Goal: Task Accomplishment & Management: Manage account settings

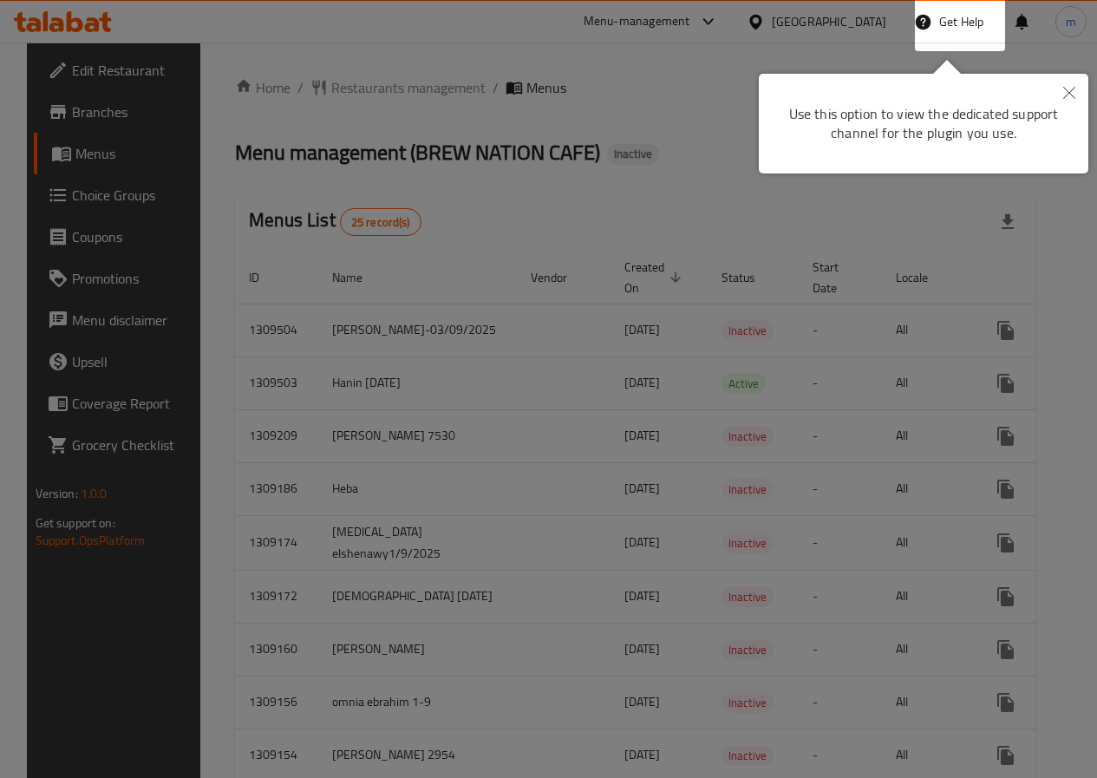
click at [1074, 92] on icon "Close" at bounding box center [1069, 93] width 12 height 12
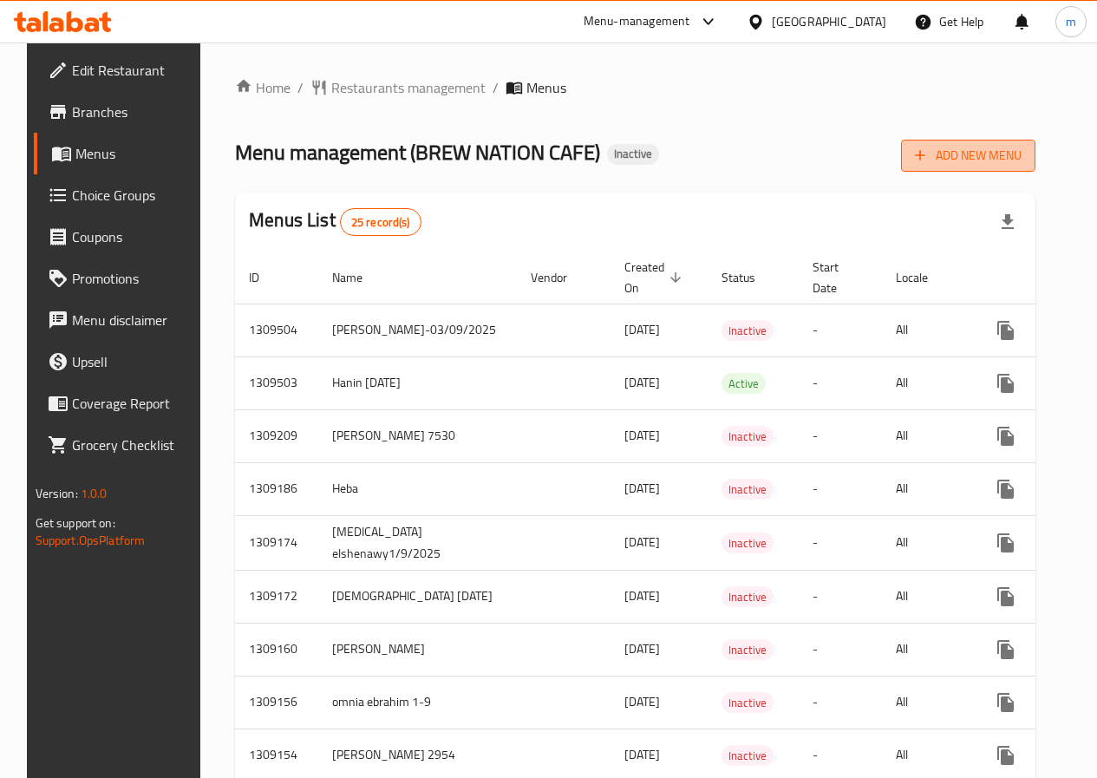
click at [987, 166] on span "Add New Menu" at bounding box center [967, 156] width 107 height 22
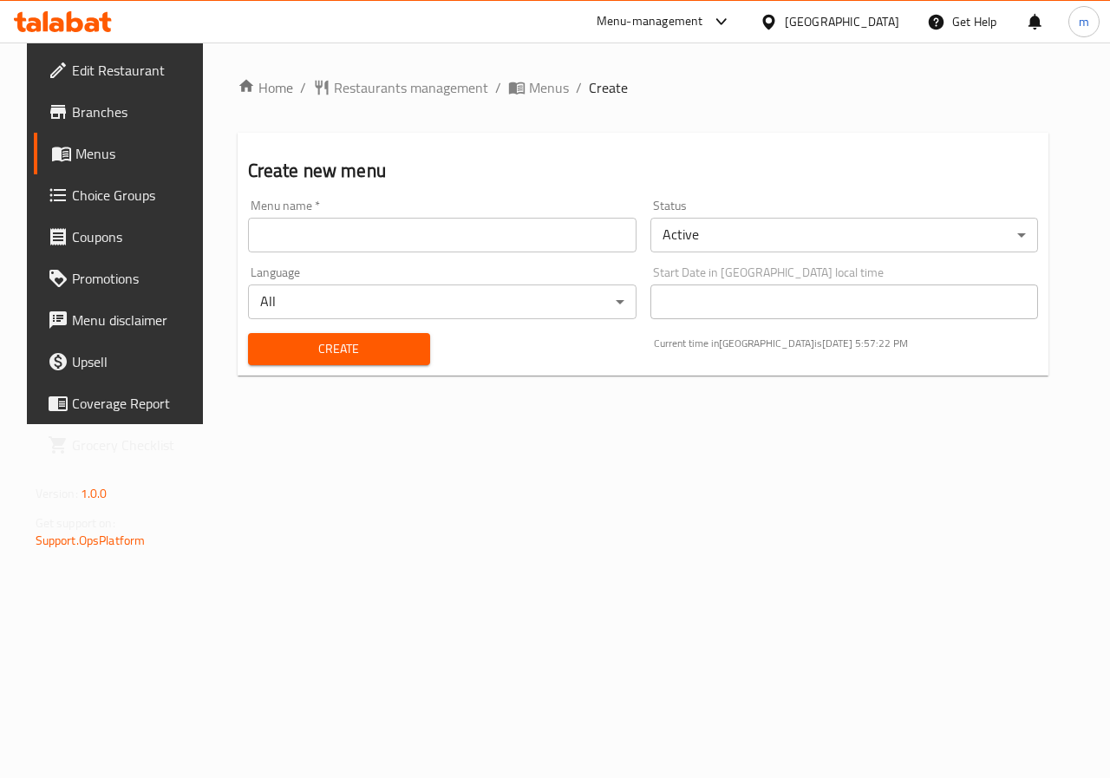
click at [999, 246] on body "​ Menu-management [GEOGRAPHIC_DATA] Get Help m Edit Restaurant Branches Menus C…" at bounding box center [555, 409] width 1110 height 735
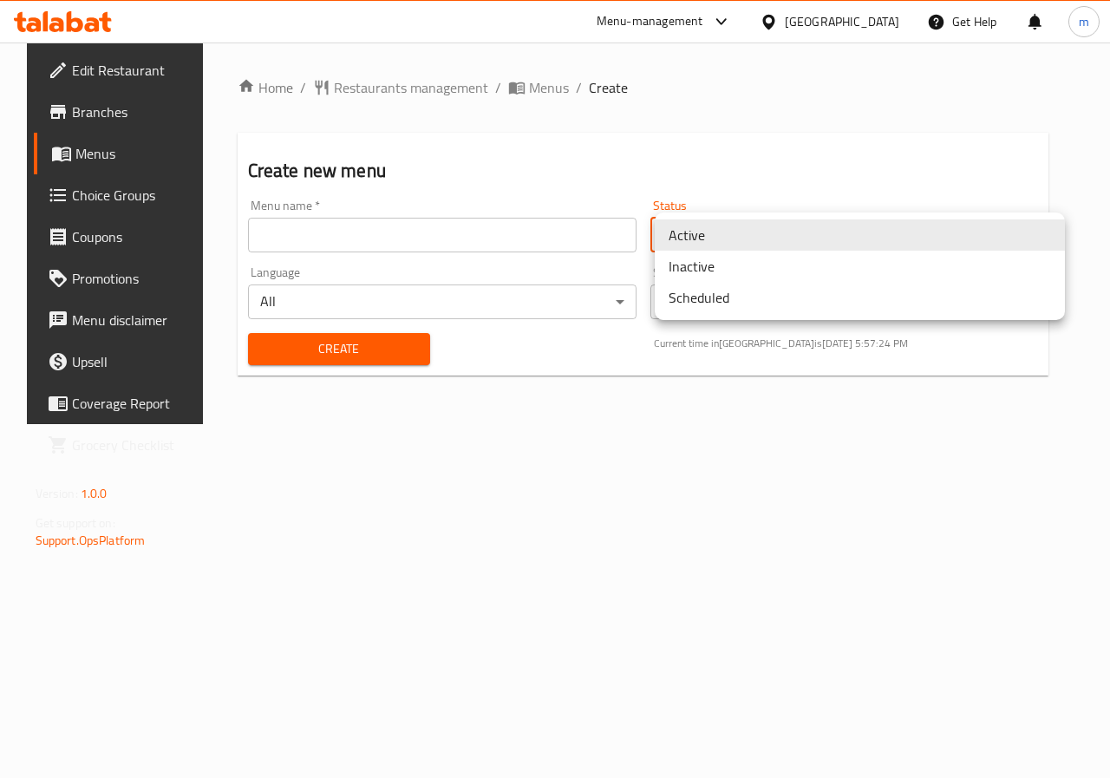
click at [792, 273] on li "Inactive" at bounding box center [859, 266] width 410 height 31
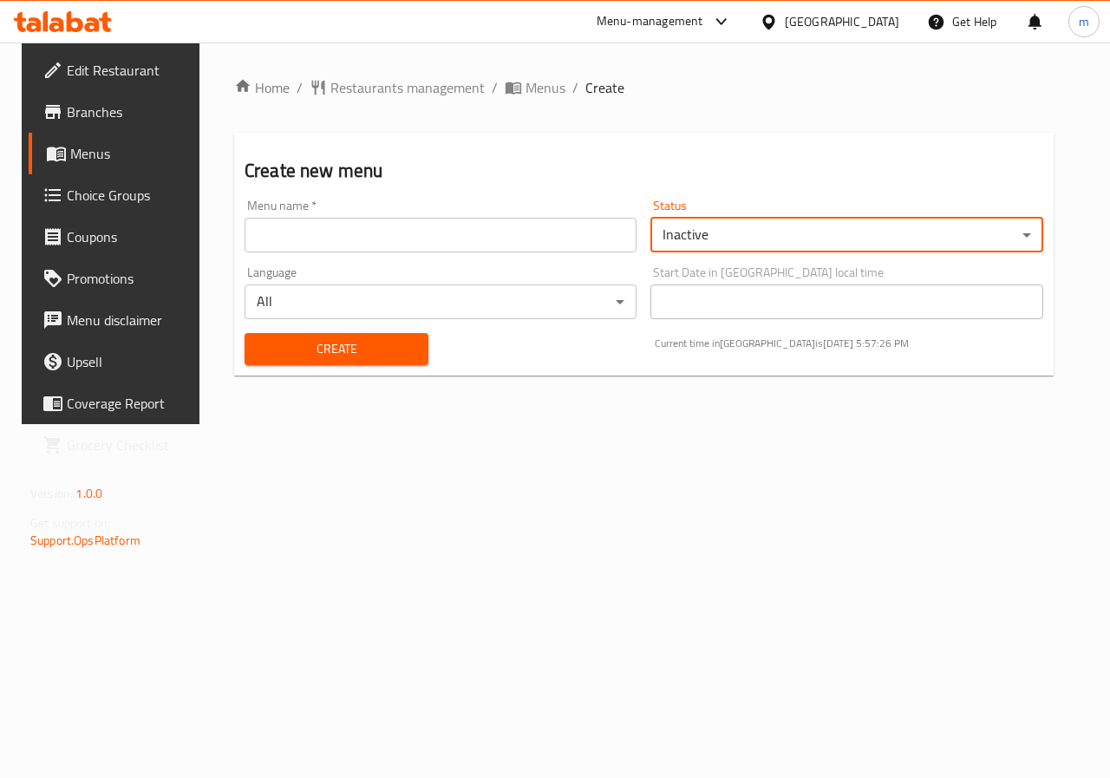
click at [322, 239] on input "text" at bounding box center [440, 235] width 392 height 35
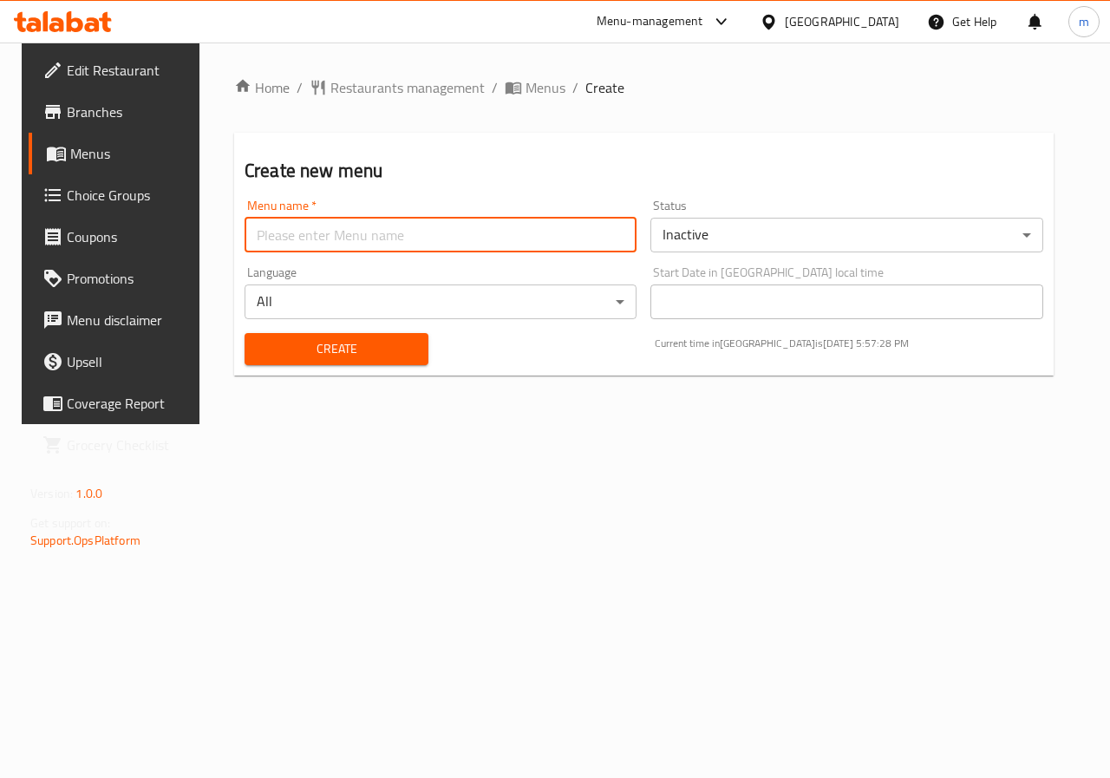
type input "[PERSON_NAME]"
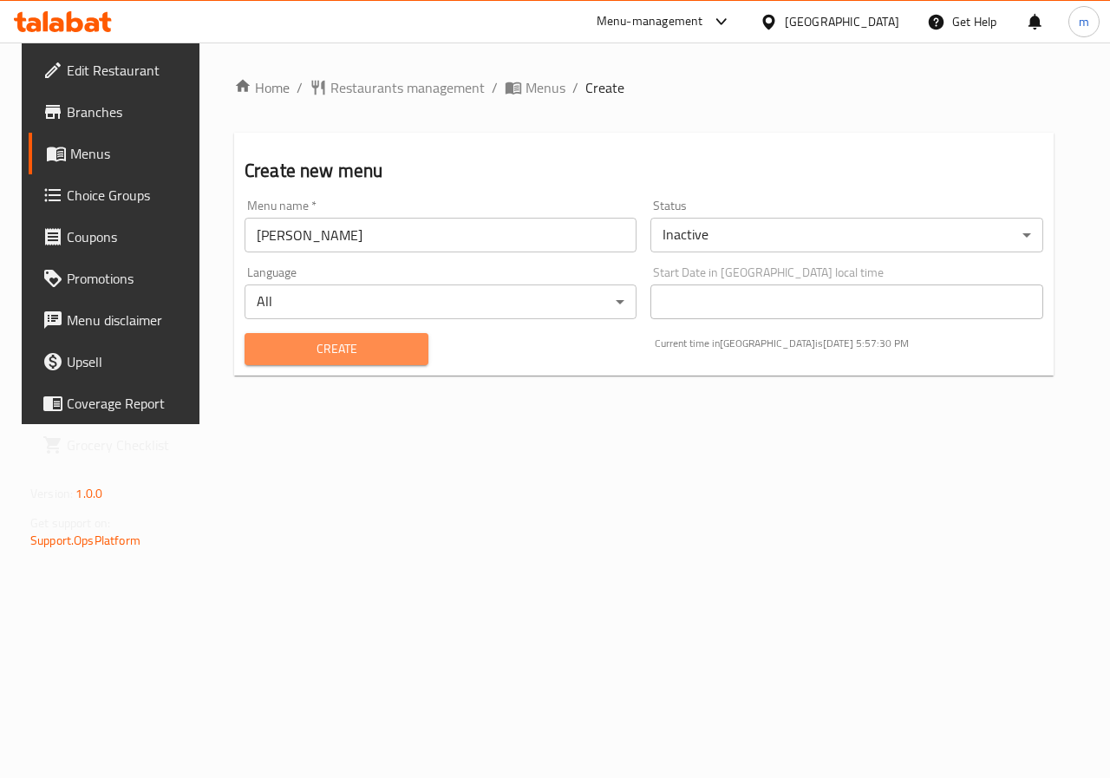
click at [376, 351] on span "Create" at bounding box center [336, 349] width 156 height 22
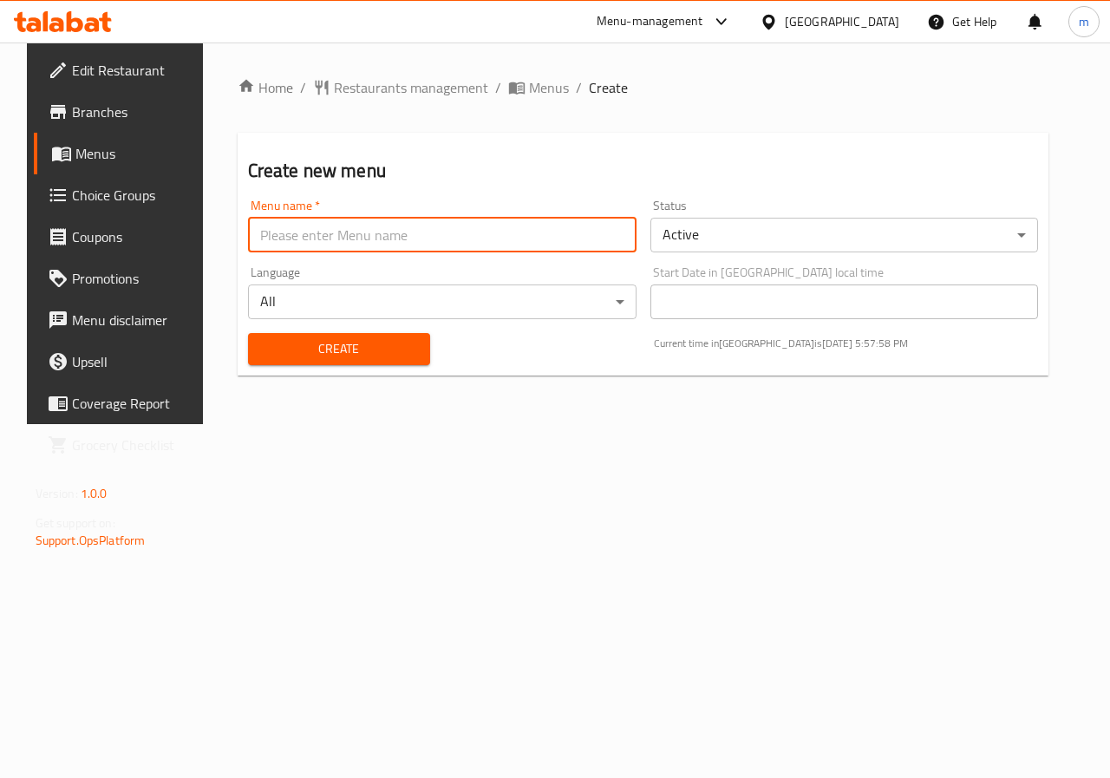
click at [449, 232] on input "text" at bounding box center [442, 235] width 388 height 35
click at [399, 225] on input "text" at bounding box center [442, 235] width 388 height 35
click at [398, 243] on input "text" at bounding box center [442, 235] width 388 height 35
type input "[PERSON_NAME]"
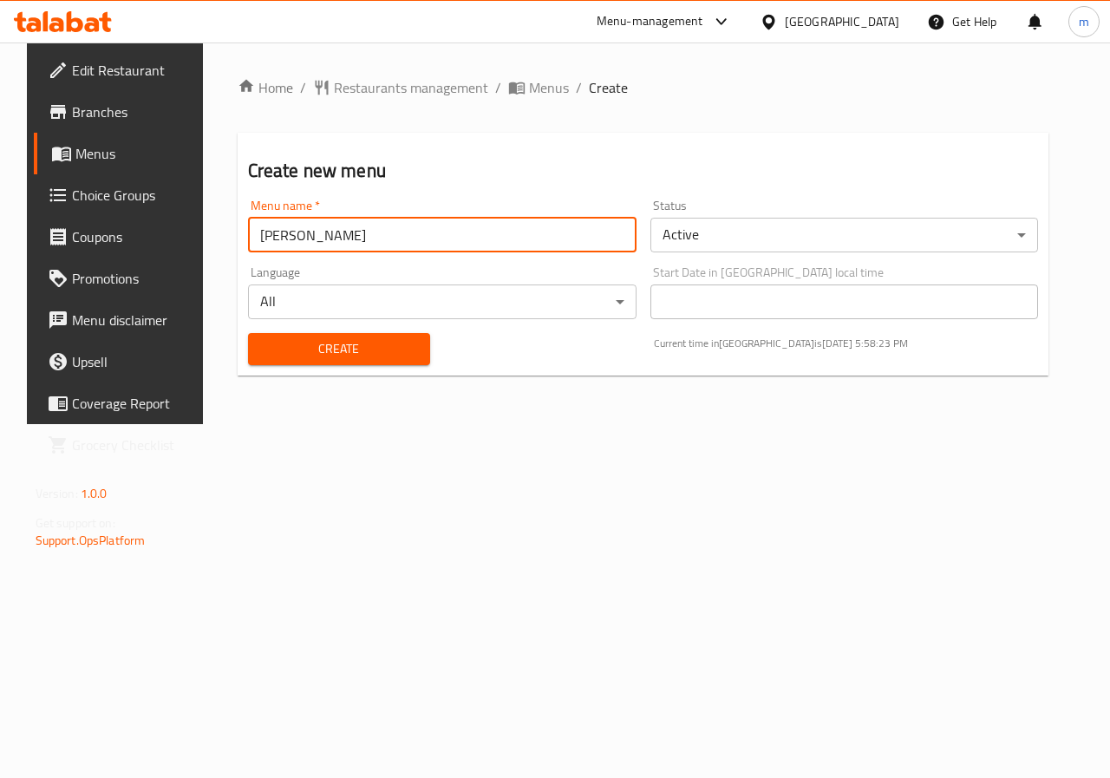
click at [928, 218] on body "​ Menu-management [GEOGRAPHIC_DATA] Get Help m Edit Restaurant Branches Menus C…" at bounding box center [555, 409] width 1110 height 735
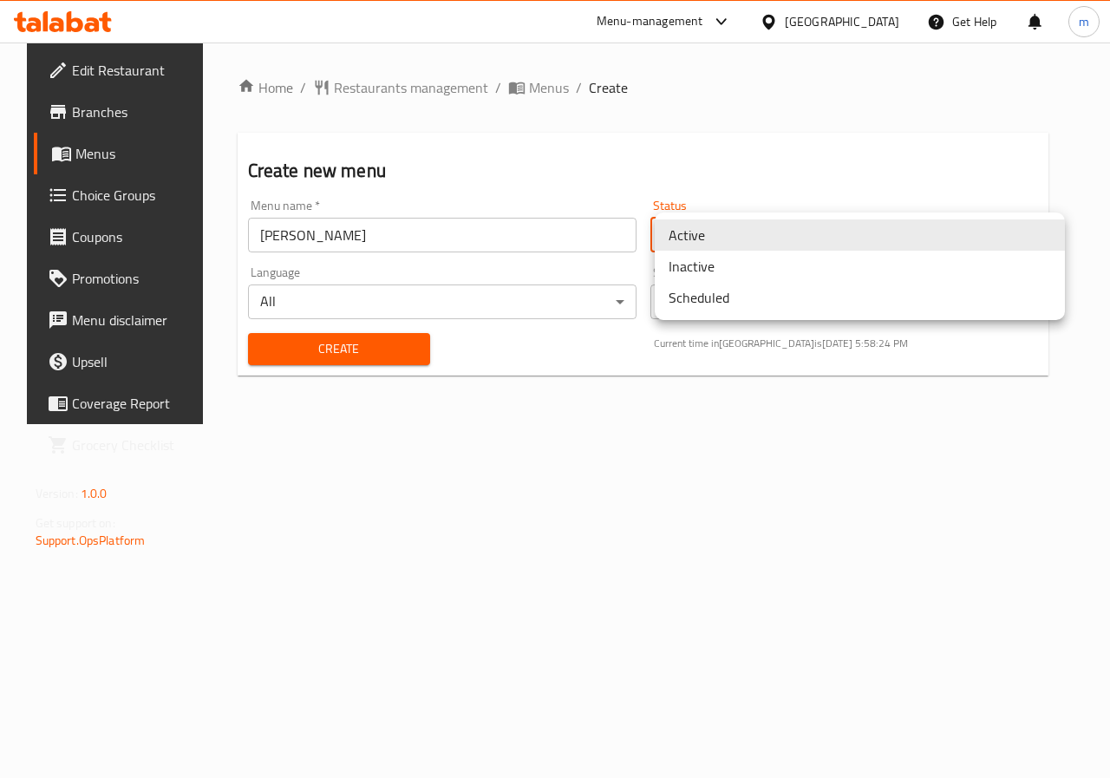
click at [784, 277] on li "Inactive" at bounding box center [859, 266] width 410 height 31
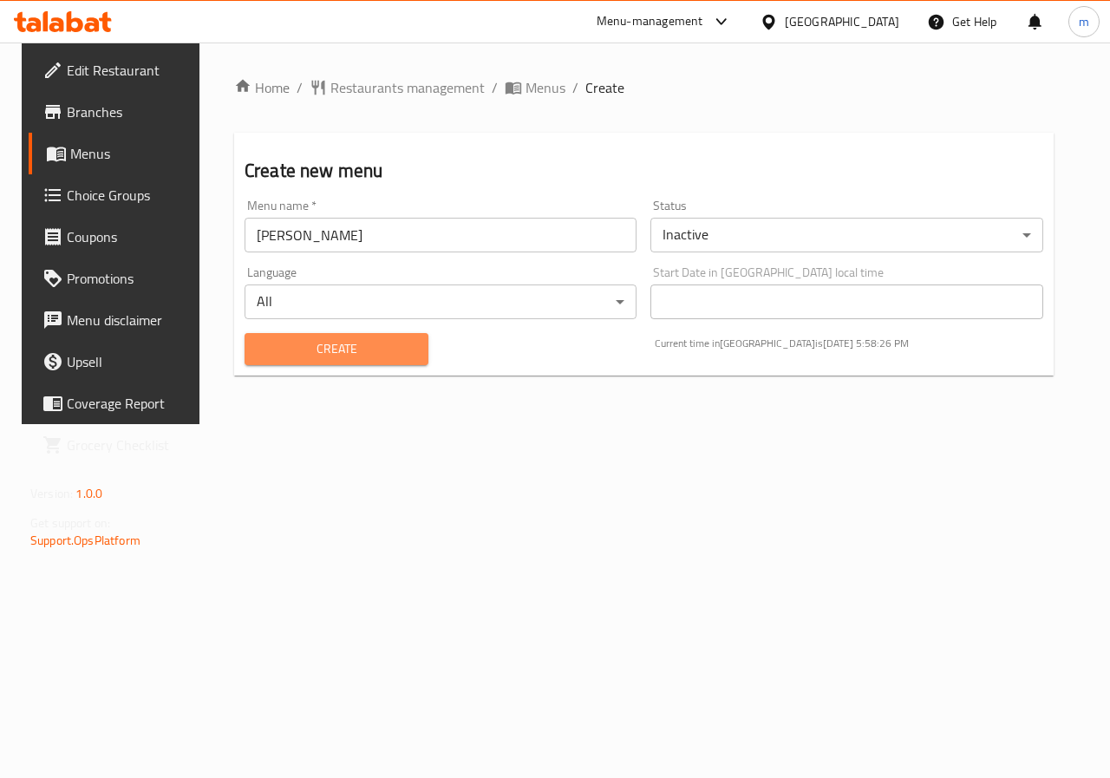
click at [337, 343] on span "Create" at bounding box center [336, 349] width 156 height 22
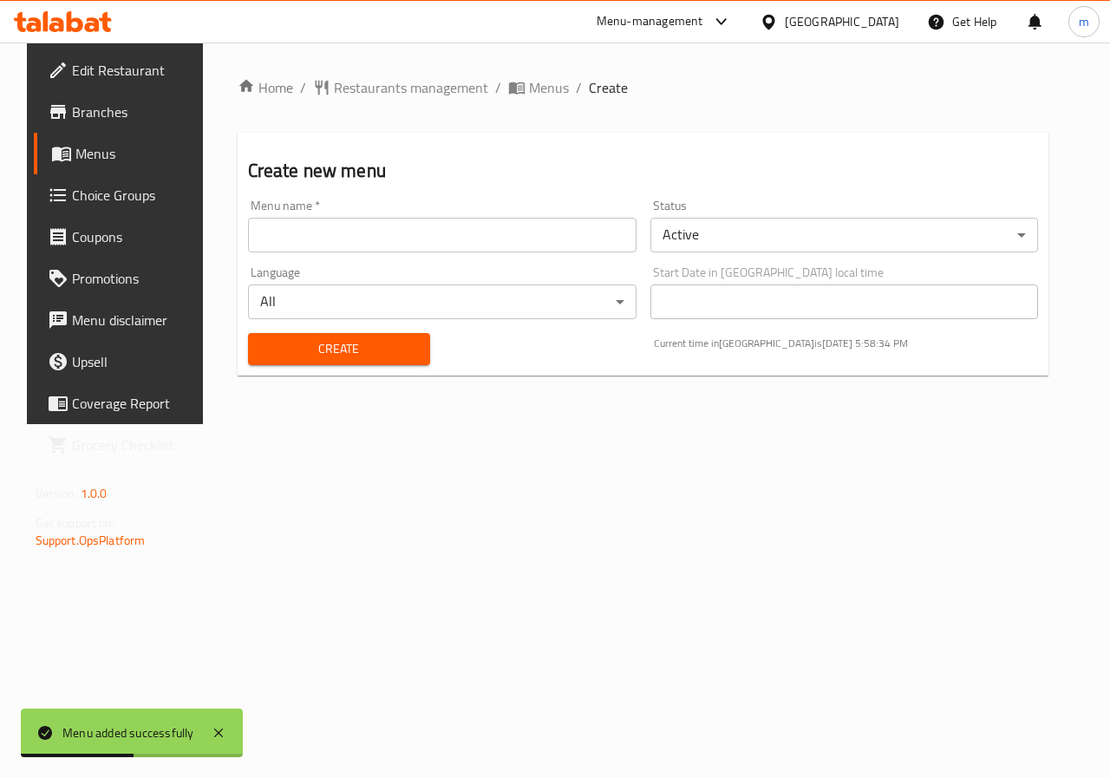
click at [75, 162] on span "Menus" at bounding box center [136, 153] width 123 height 21
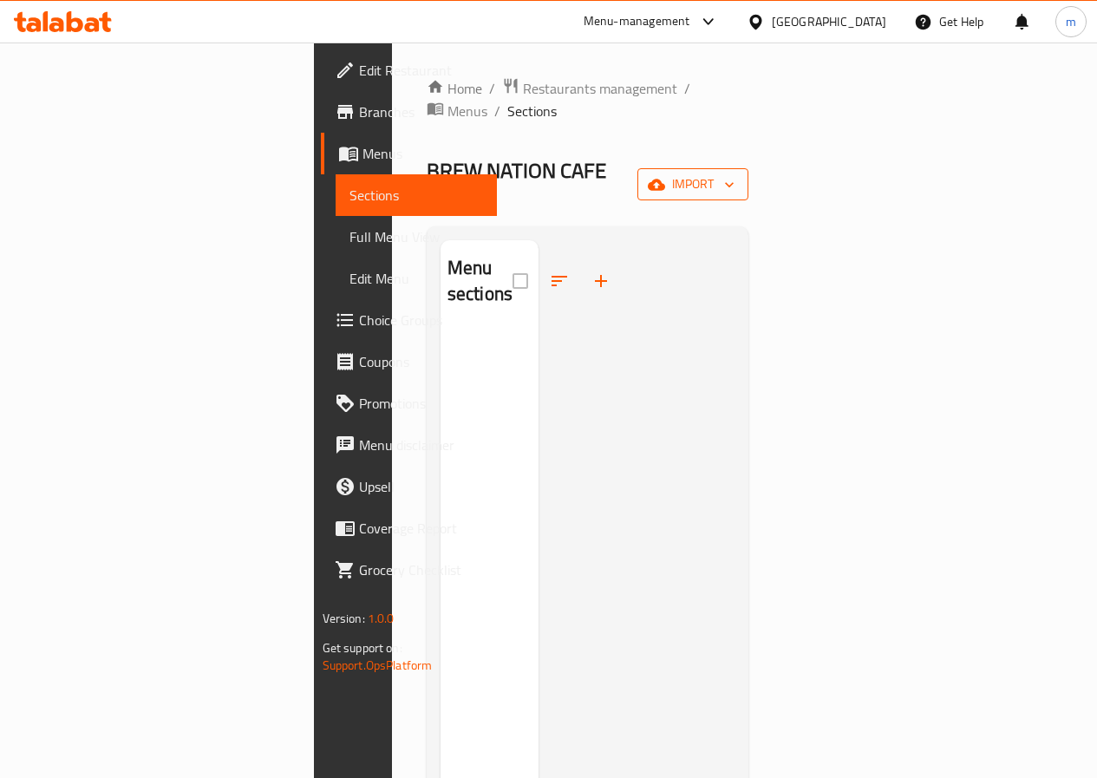
click at [734, 173] on span "import" at bounding box center [692, 184] width 83 height 22
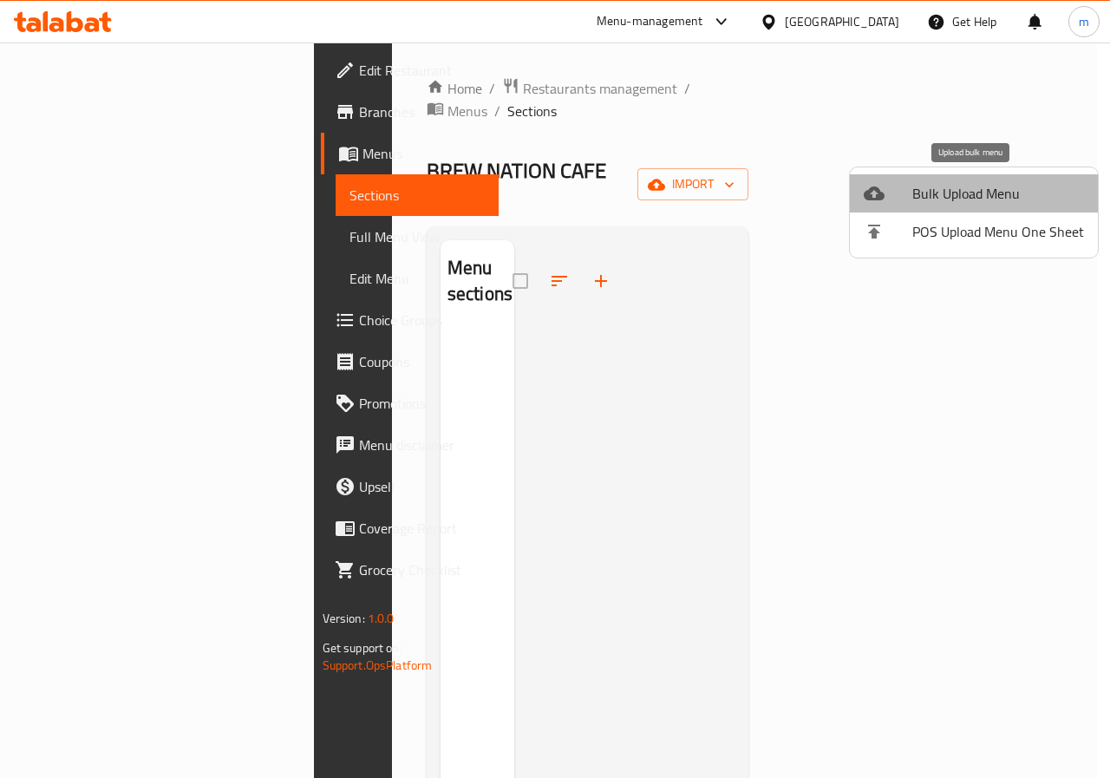
click at [980, 190] on span "Bulk Upload Menu" at bounding box center [998, 193] width 172 height 21
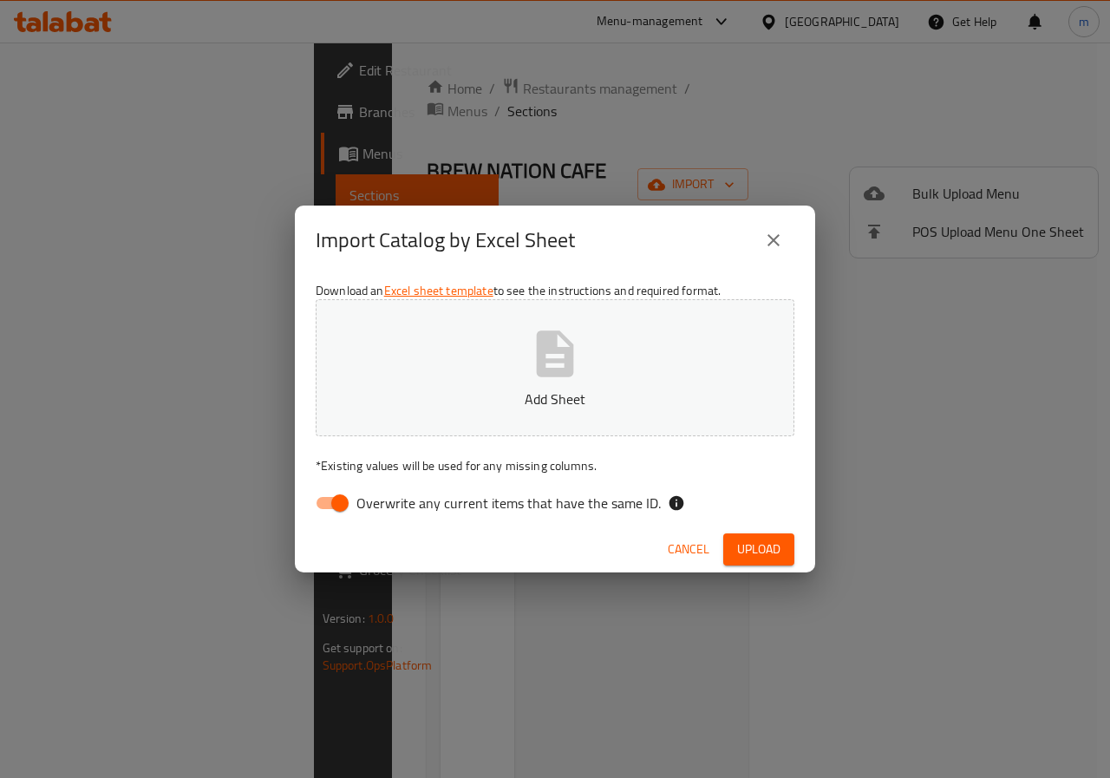
click at [545, 350] on icon "button" at bounding box center [555, 353] width 37 height 46
click at [341, 491] on input "Overwrite any current items that have the same ID." at bounding box center [339, 502] width 99 height 33
checkbox input "false"
click at [758, 547] on span "Upload" at bounding box center [758, 549] width 43 height 22
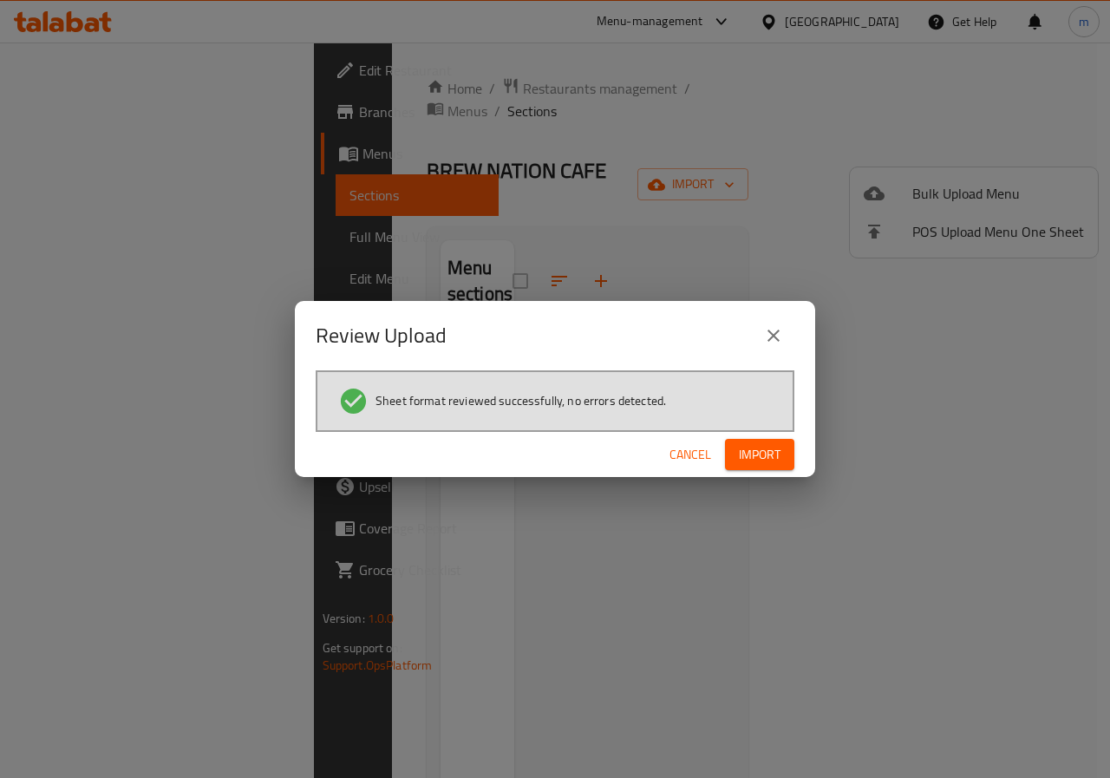
click at [757, 457] on span "Import" at bounding box center [760, 455] width 42 height 22
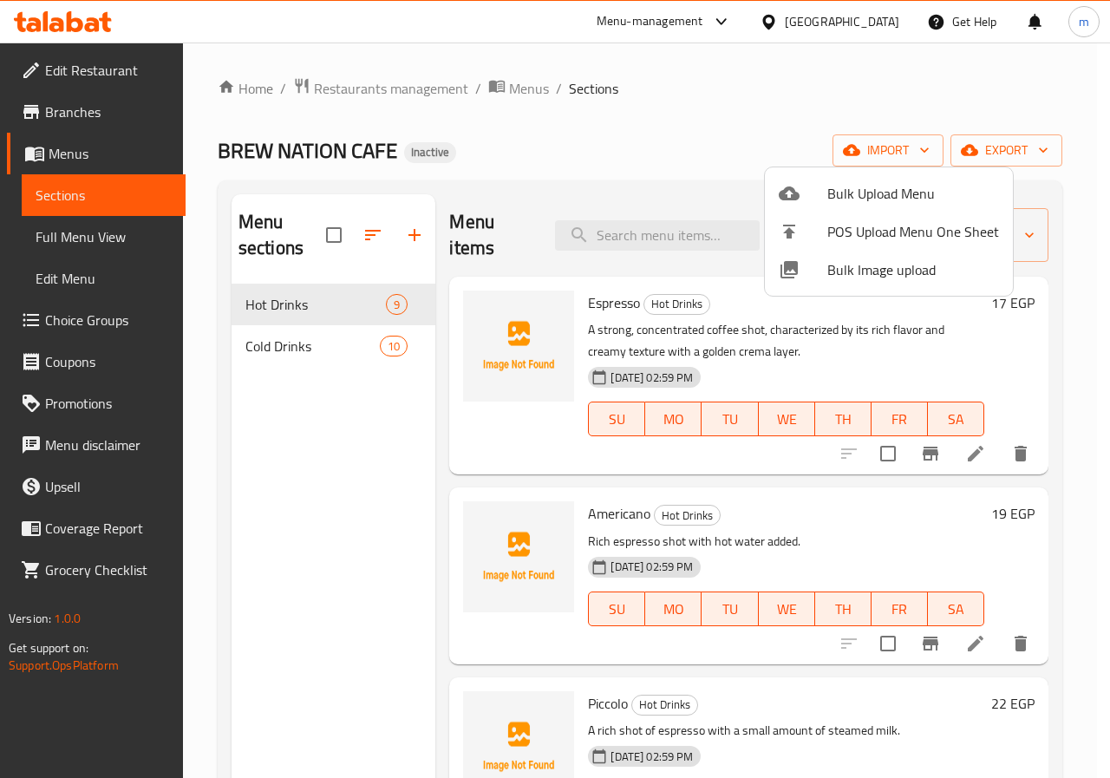
click at [927, 155] on div at bounding box center [555, 389] width 1110 height 778
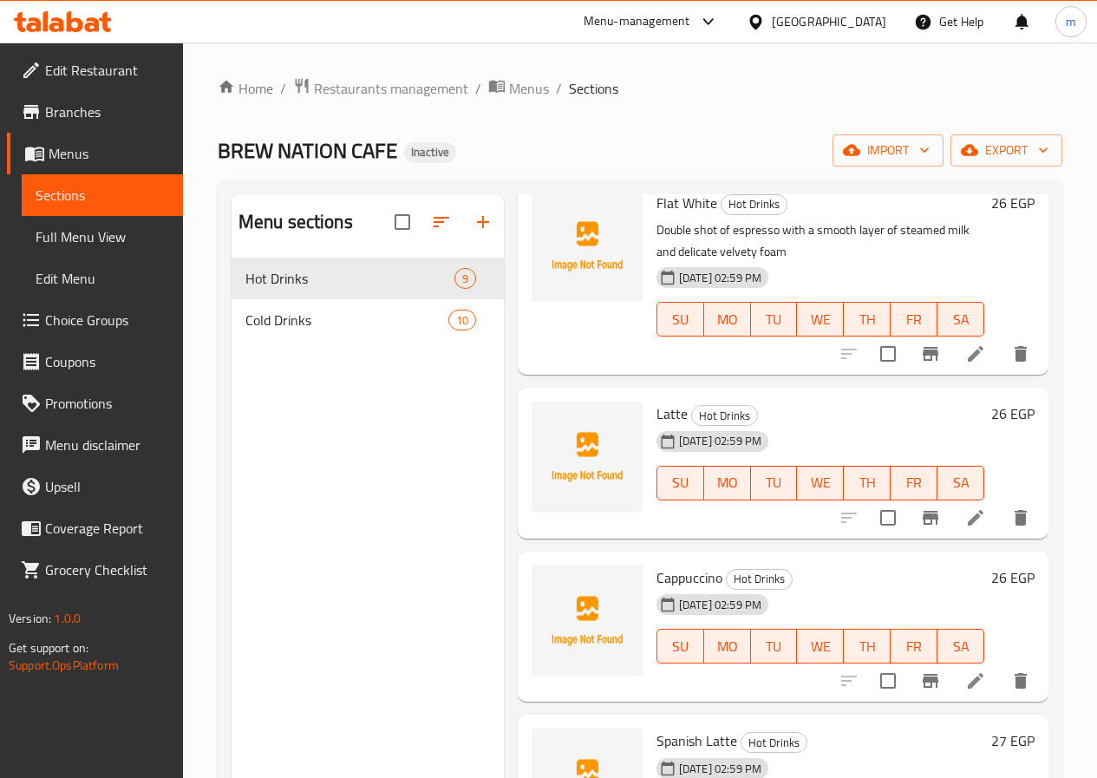
scroll to position [867, 0]
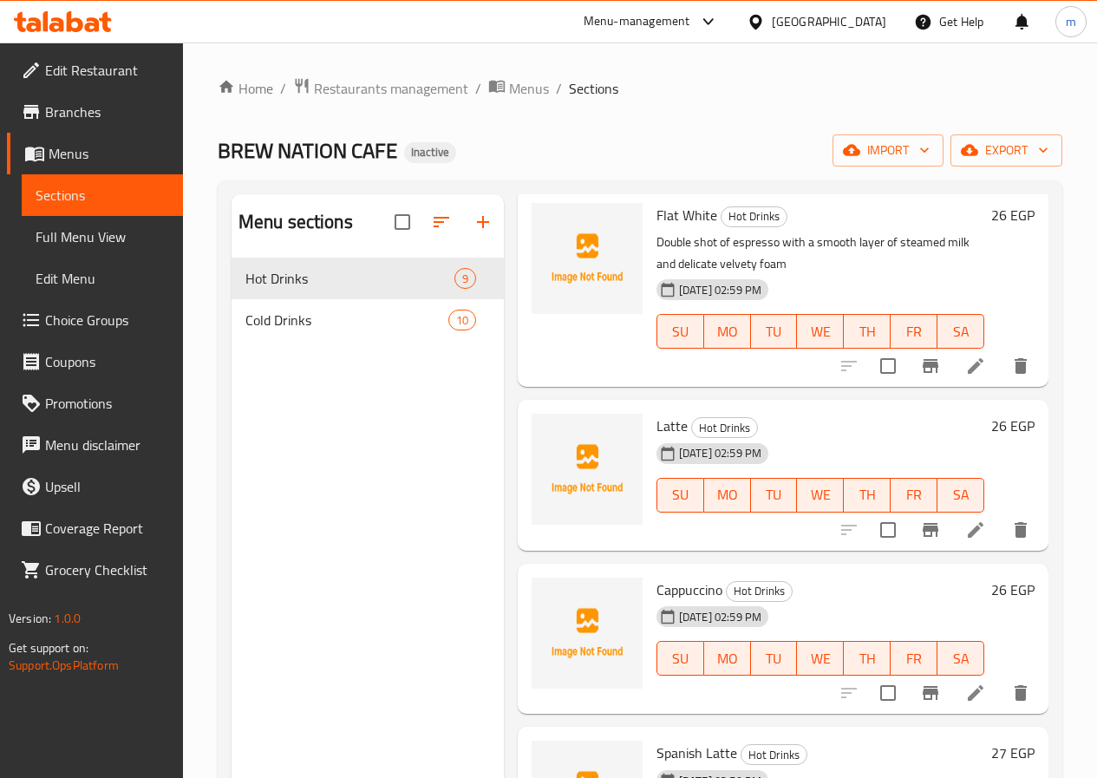
drag, startPoint x: 1067, startPoint y: 224, endPoint x: 1090, endPoint y: 224, distance: 23.4
click at [1090, 224] on div "Home / Restaurants management / Menus / Sections BREW NATION CAFE Inactive impo…" at bounding box center [640, 531] width 914 height 978
drag, startPoint x: 1071, startPoint y: 225, endPoint x: 1097, endPoint y: 225, distance: 25.2
click at [1096, 225] on html "​ Menu-management [GEOGRAPHIC_DATA] Get Help m Edit Restaurant Branches Menus S…" at bounding box center [548, 389] width 1097 height 778
drag, startPoint x: 1063, startPoint y: 253, endPoint x: 1083, endPoint y: 251, distance: 20.0
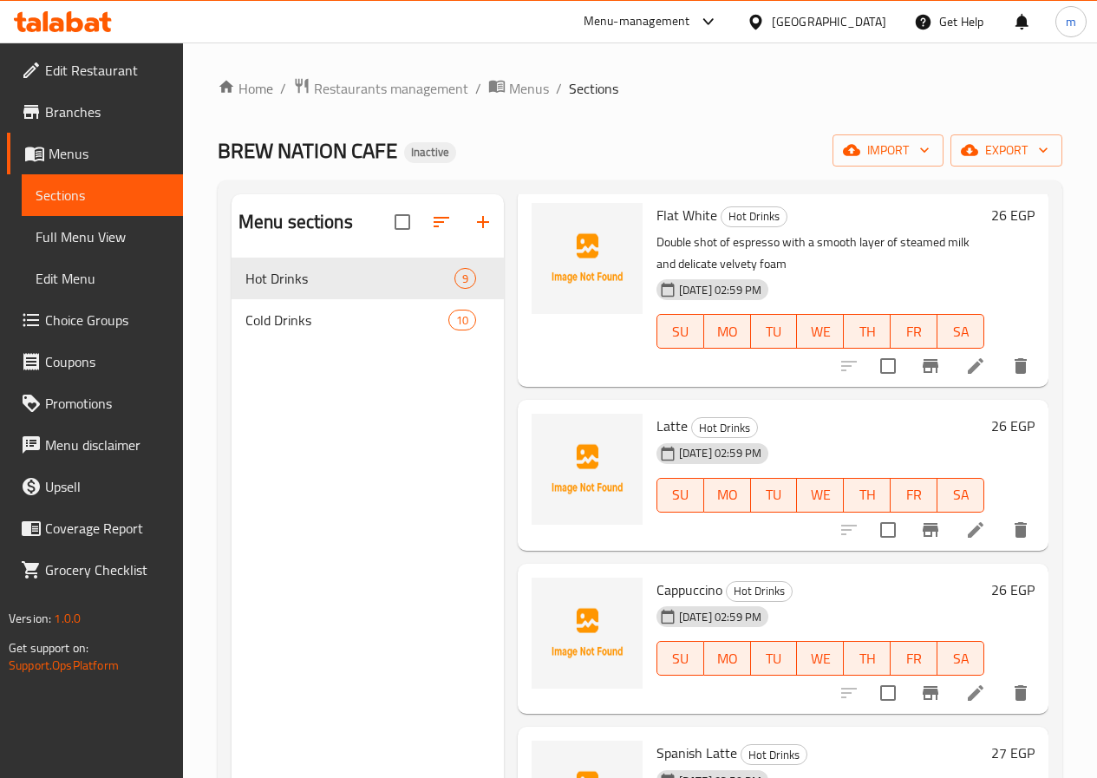
click at [1083, 251] on div "Home / Restaurants management / Menus / Sections BREW NATION CAFE Inactive impo…" at bounding box center [640, 531] width 914 height 978
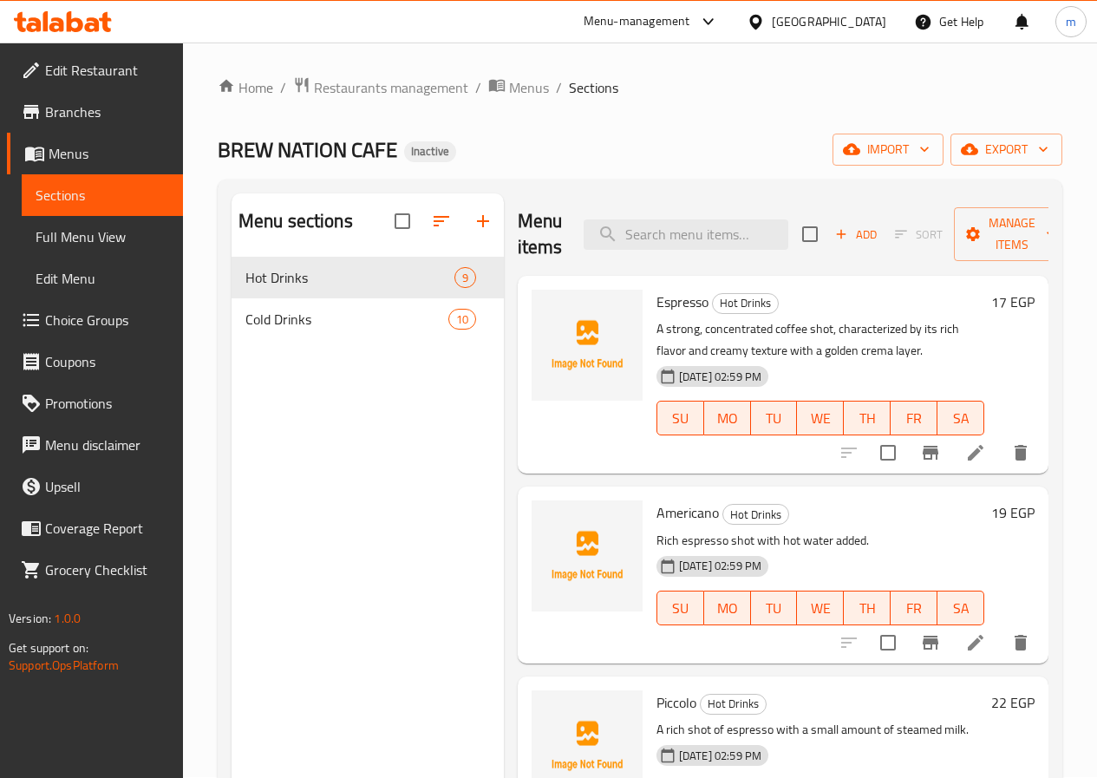
scroll to position [0, 0]
click at [89, 235] on span "Full Menu View" at bounding box center [102, 236] width 133 height 21
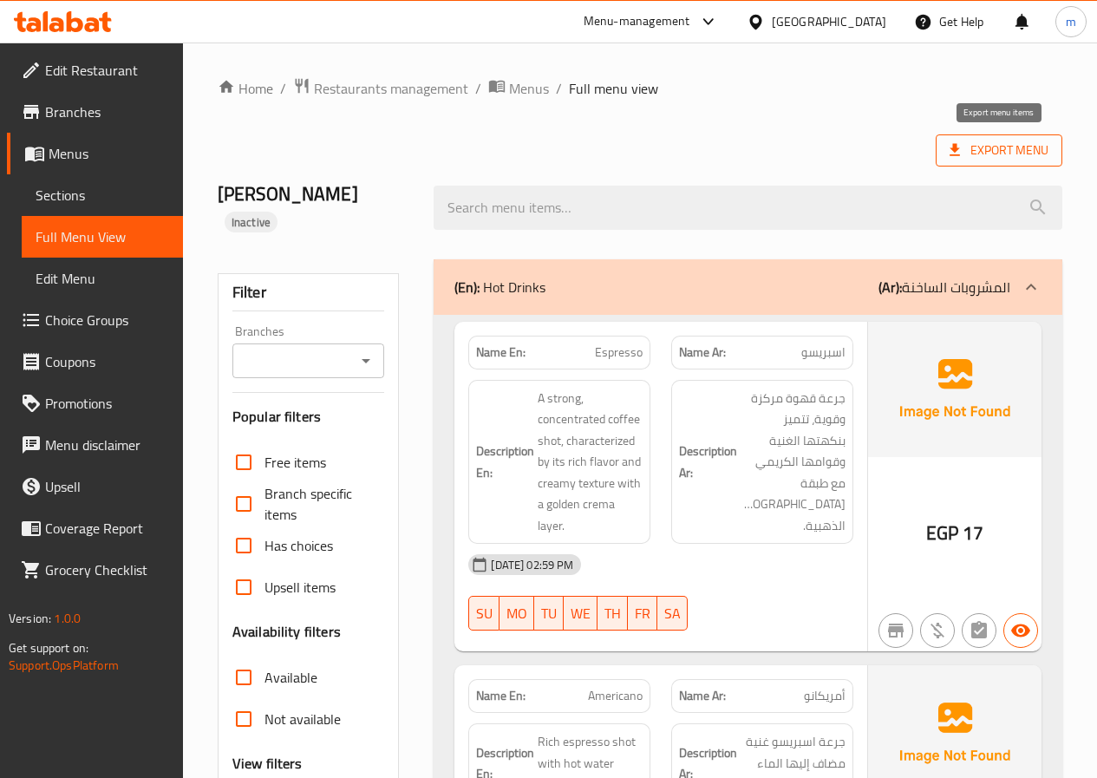
click at [965, 148] on span "Export Menu" at bounding box center [998, 151] width 99 height 22
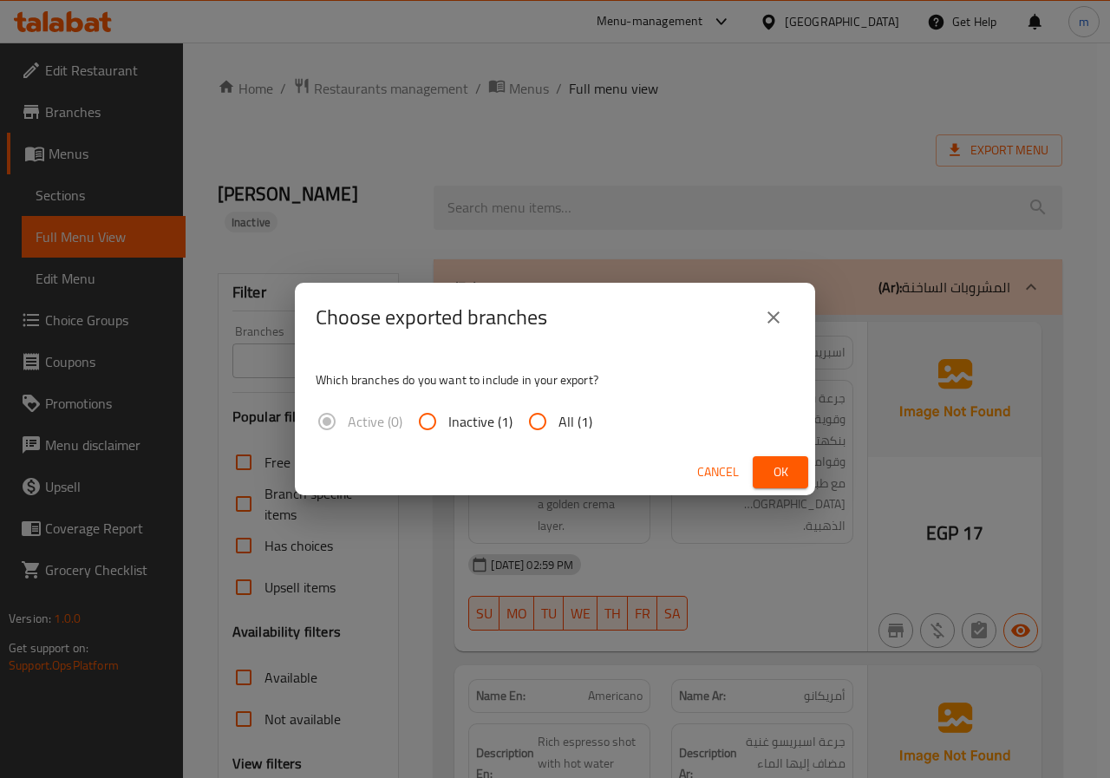
click at [715, 470] on span "Cancel" at bounding box center [718, 472] width 42 height 22
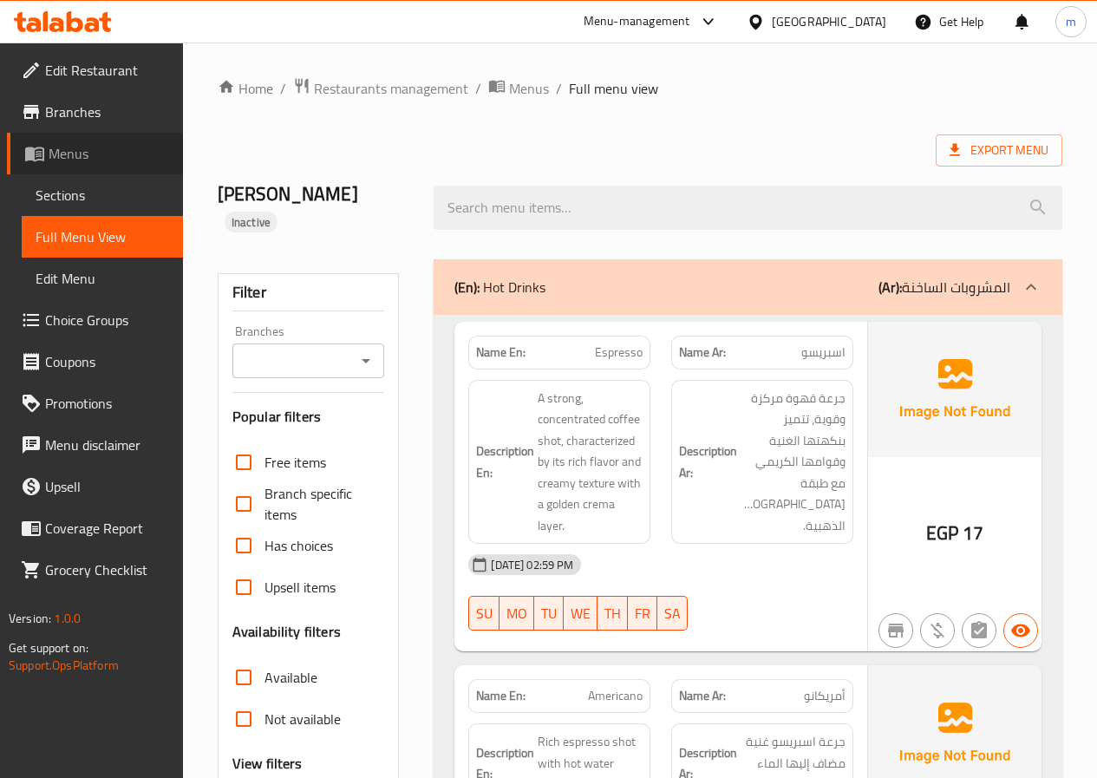
click at [69, 159] on span "Menus" at bounding box center [109, 153] width 120 height 21
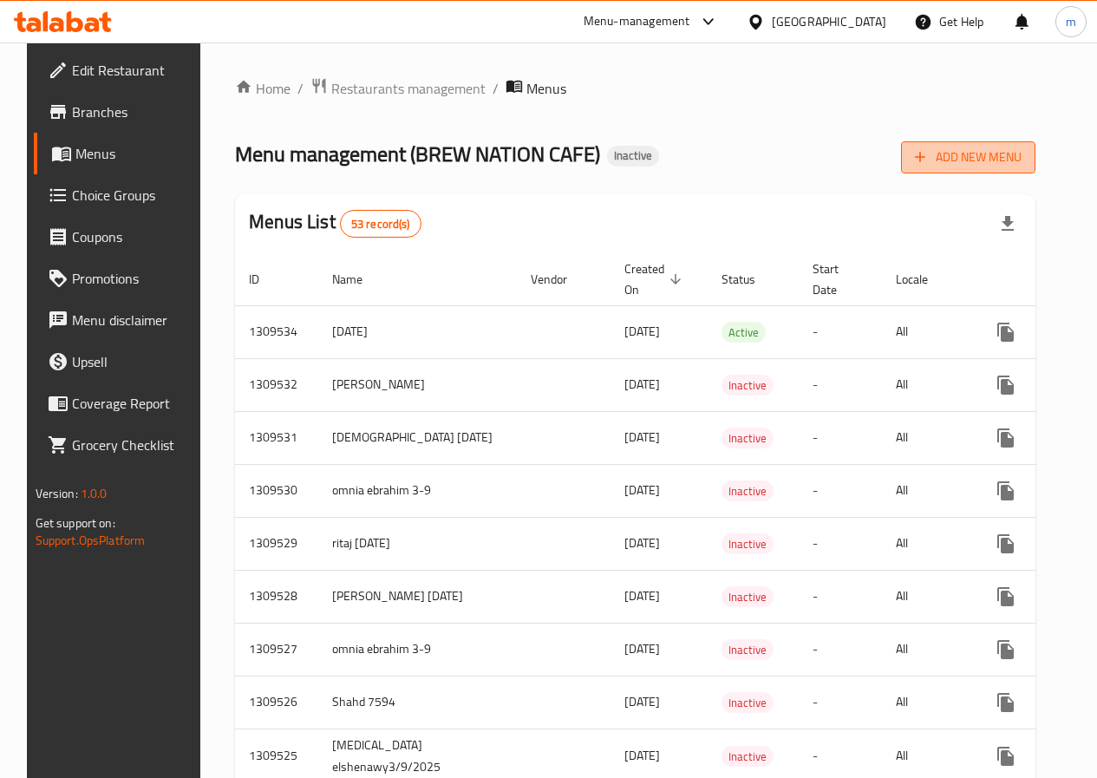
click at [1035, 148] on button "Add New Menu" at bounding box center [968, 157] width 134 height 32
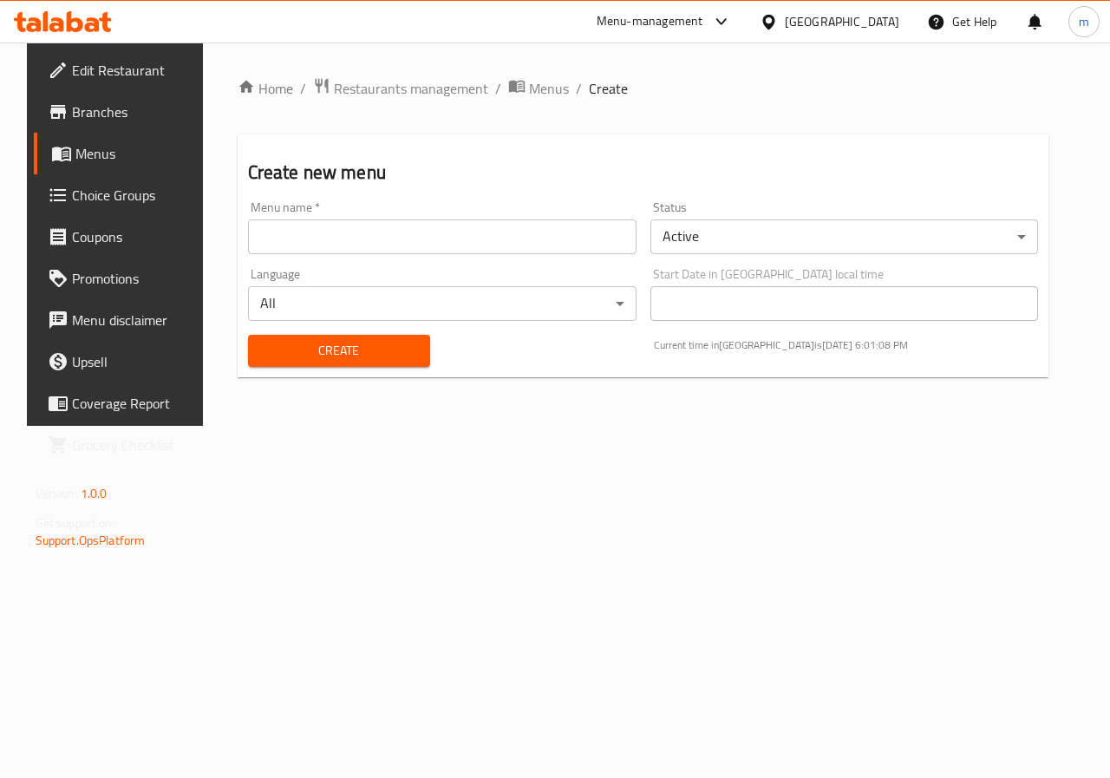
click at [802, 224] on body "​ Menu-management [GEOGRAPHIC_DATA] Get Help m Edit Restaurant Branches Menus C…" at bounding box center [555, 409] width 1110 height 735
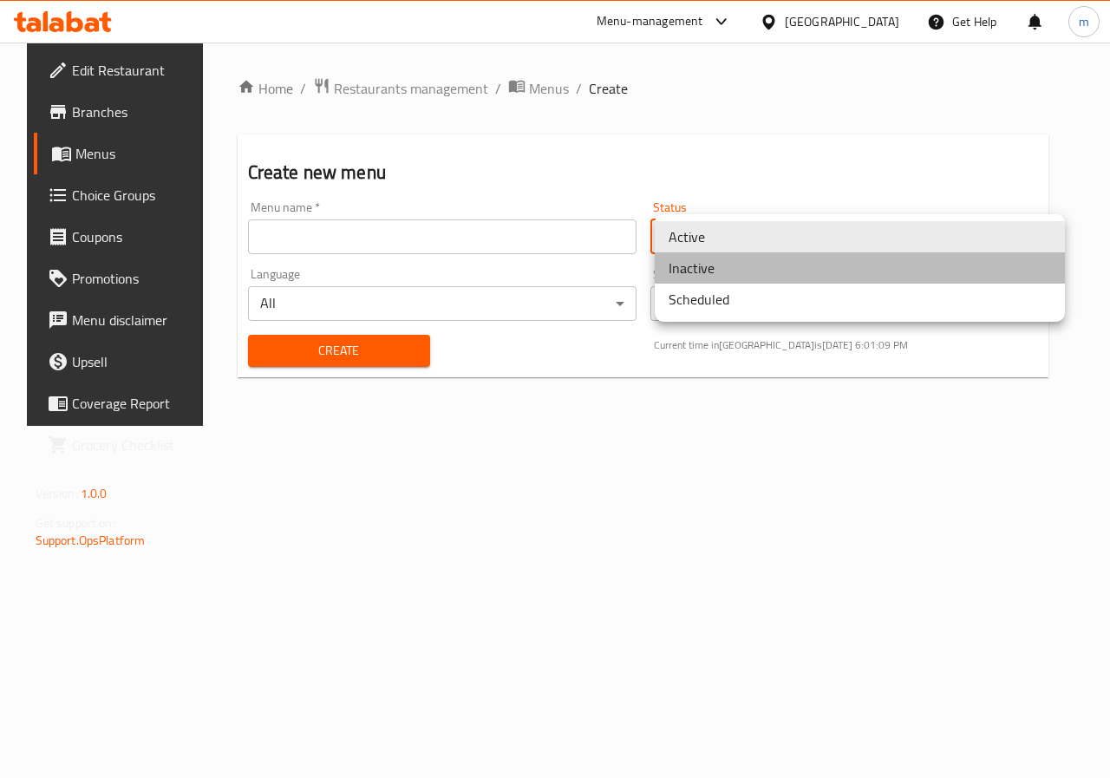
click at [756, 275] on li "Inactive" at bounding box center [859, 267] width 410 height 31
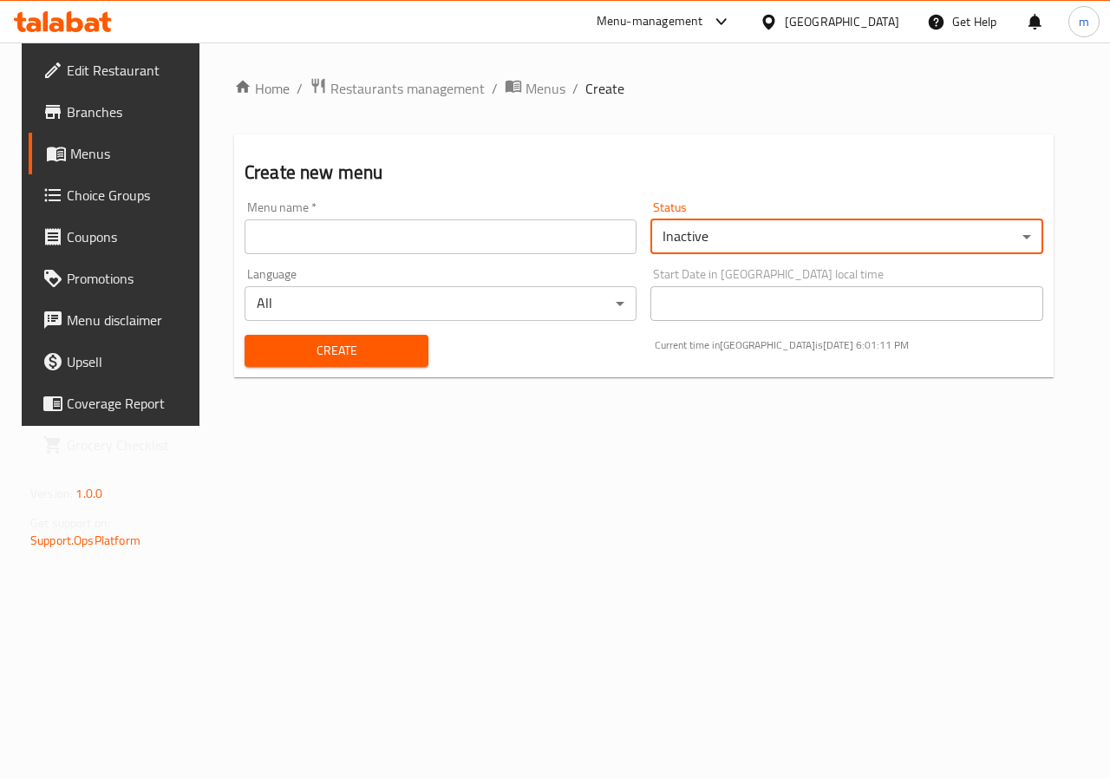
click at [403, 347] on span "Create" at bounding box center [336, 351] width 156 height 22
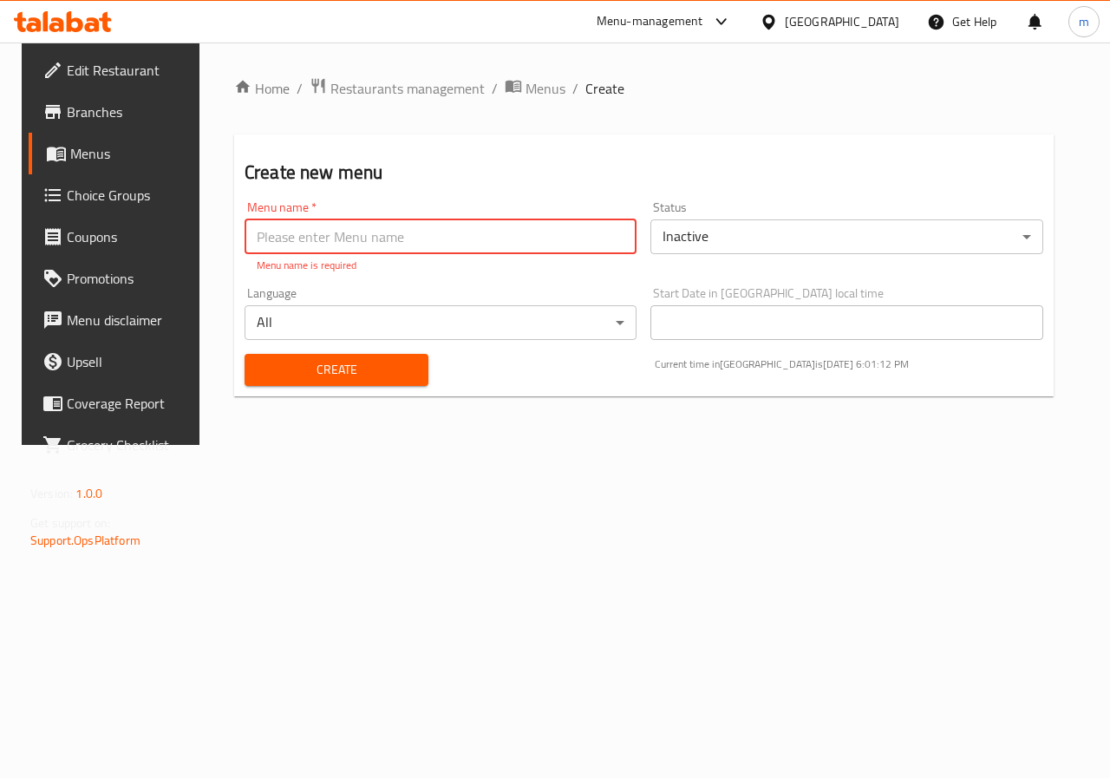
click at [516, 252] on input "text" at bounding box center [440, 236] width 392 height 35
type input "[PERSON_NAME]"
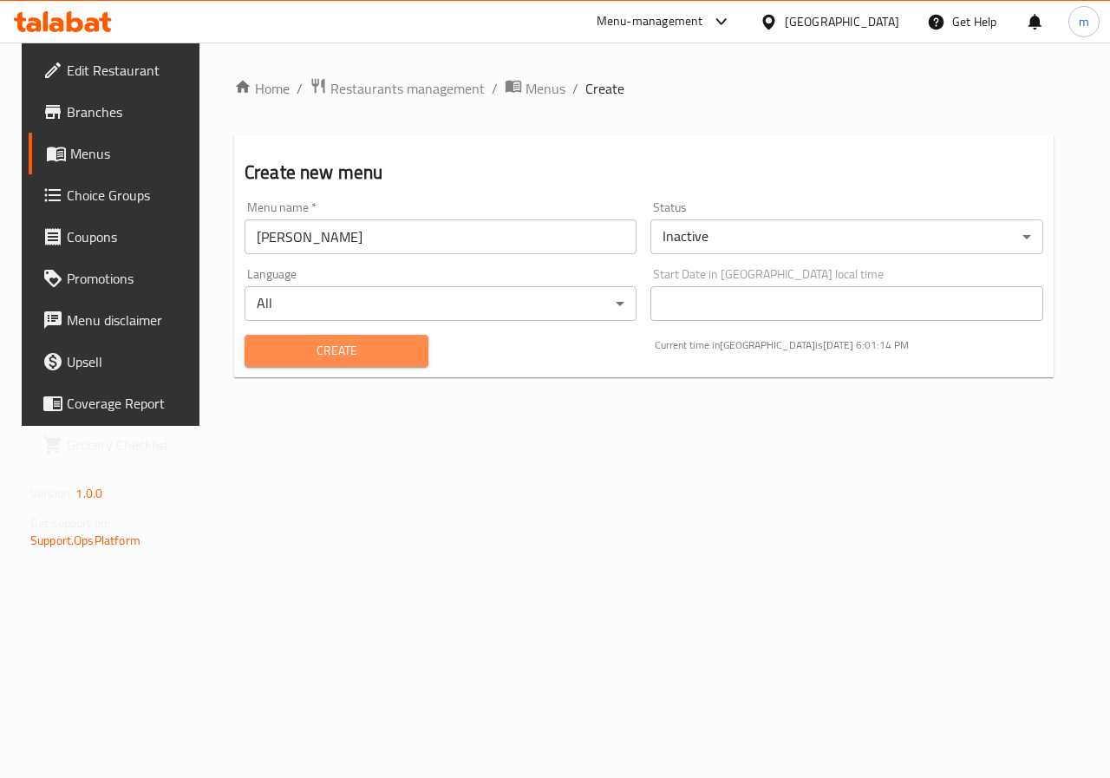
click at [344, 353] on span "Create" at bounding box center [336, 351] width 156 height 22
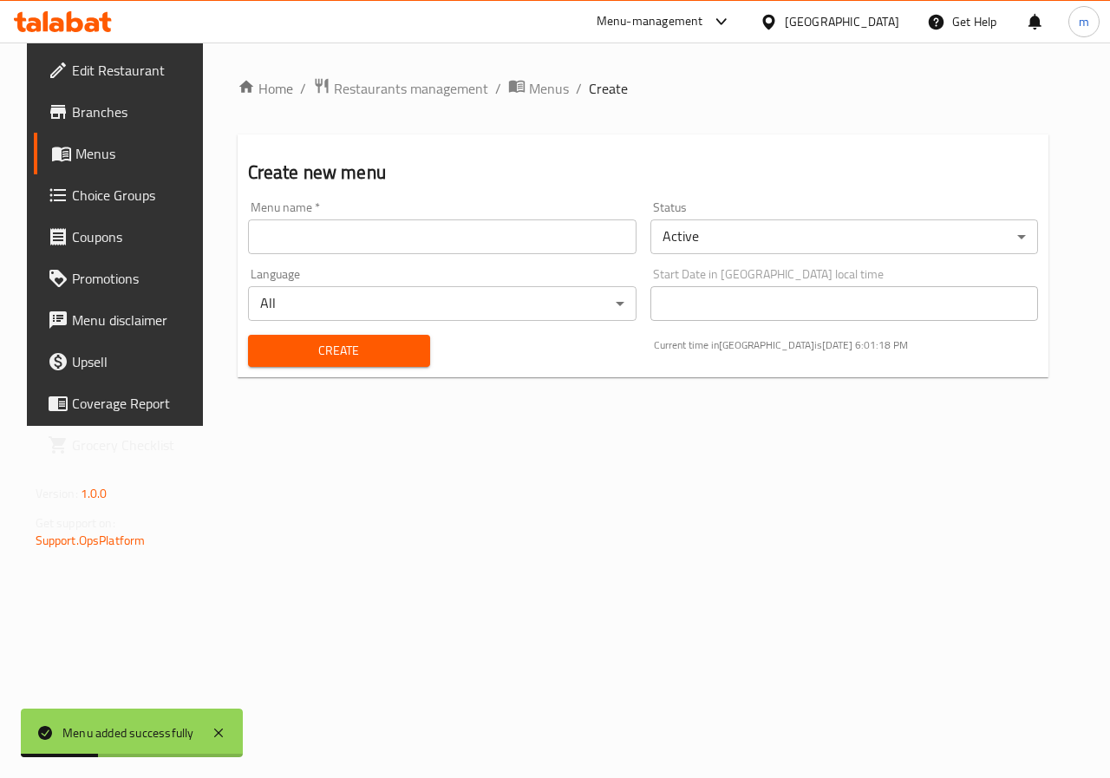
click at [75, 148] on span "Menus" at bounding box center [136, 153] width 123 height 21
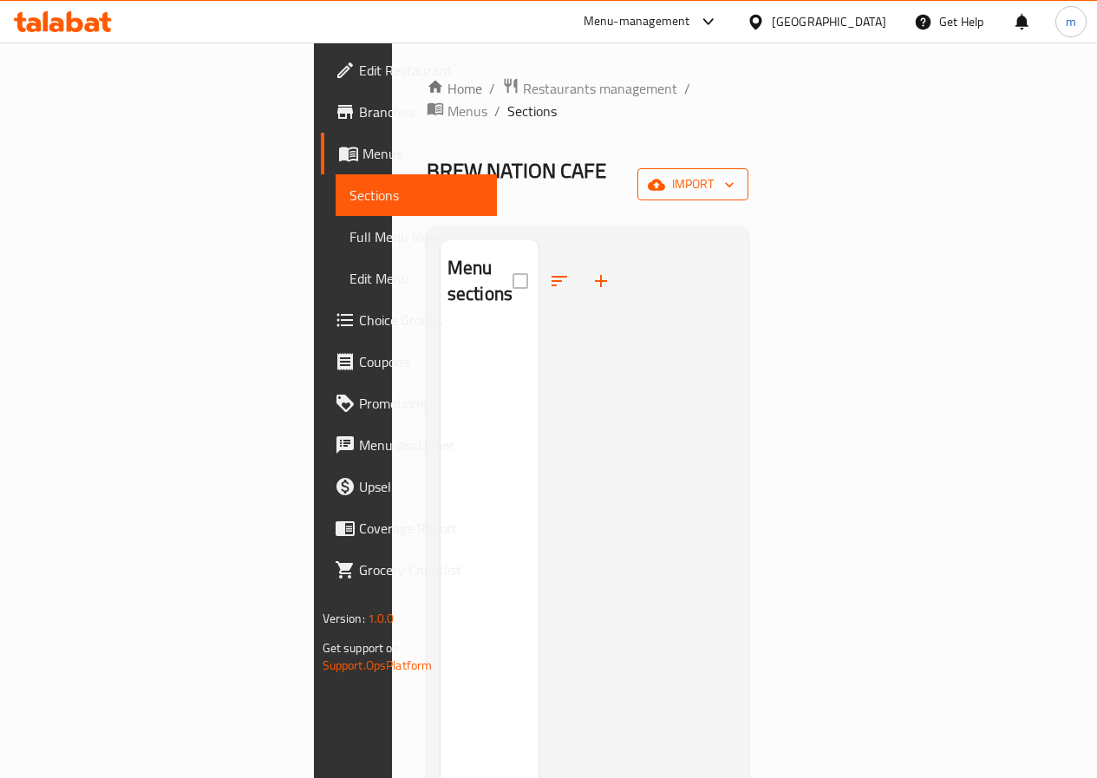
click at [738, 176] on icon "button" at bounding box center [728, 184] width 17 height 17
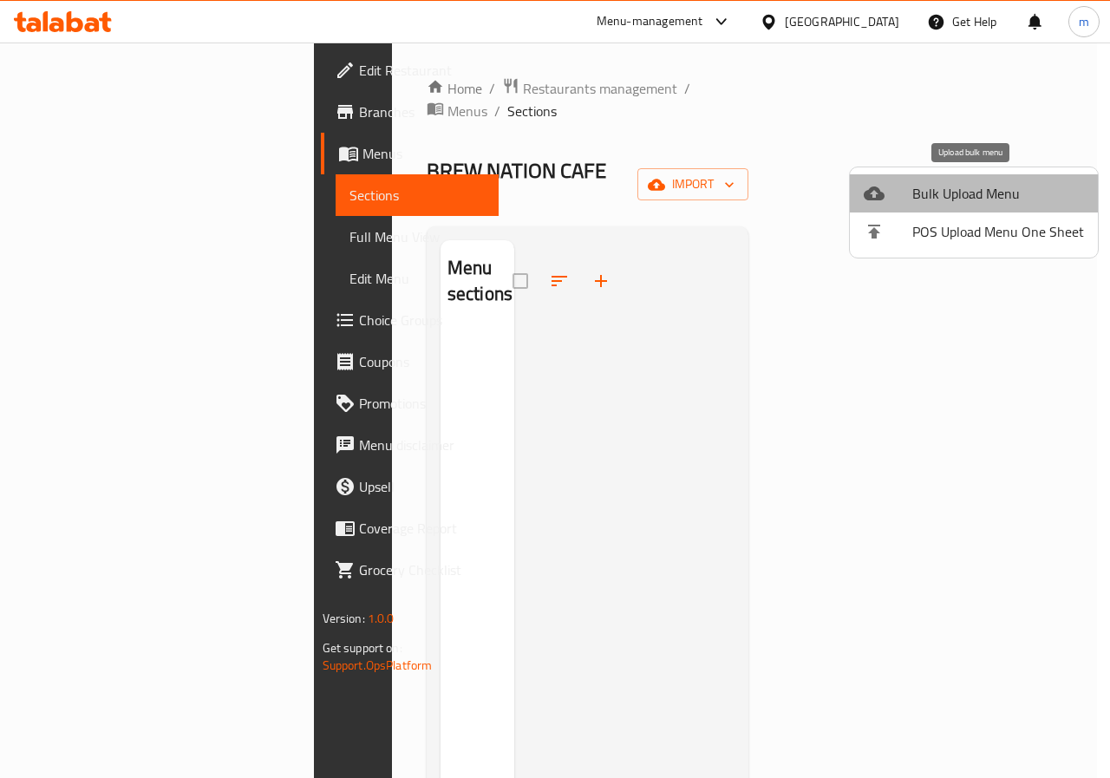
click at [1010, 191] on span "Bulk Upload Menu" at bounding box center [998, 193] width 172 height 21
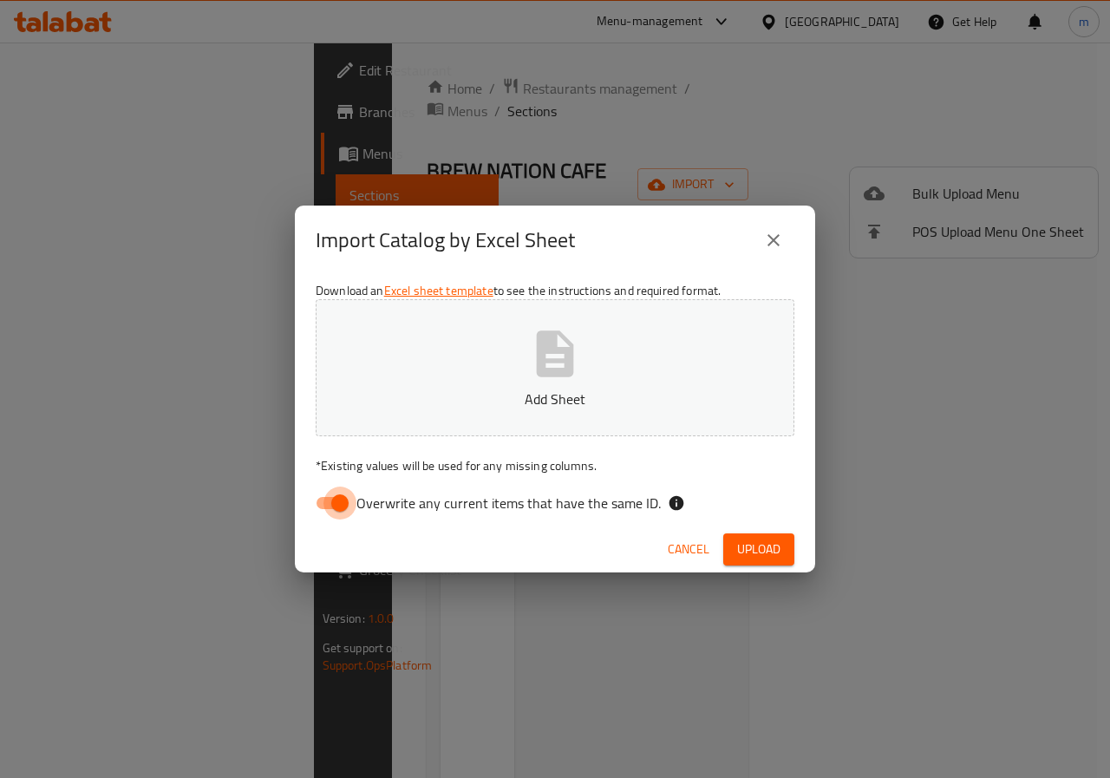
click at [333, 512] on input "Overwrite any current items that have the same ID." at bounding box center [339, 502] width 99 height 33
checkbox input "false"
click at [531, 373] on icon "button" at bounding box center [554, 353] width 55 height 55
click at [785, 551] on button "Upload" at bounding box center [758, 549] width 71 height 32
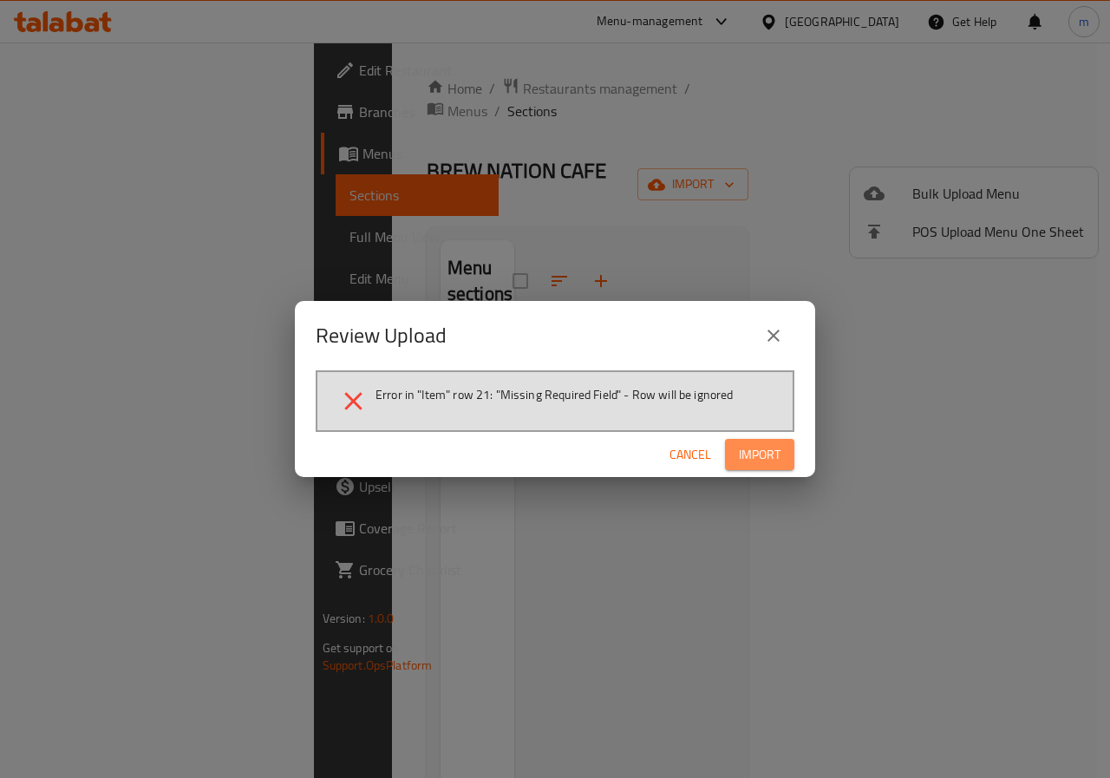
click at [773, 459] on span "Import" at bounding box center [760, 455] width 42 height 22
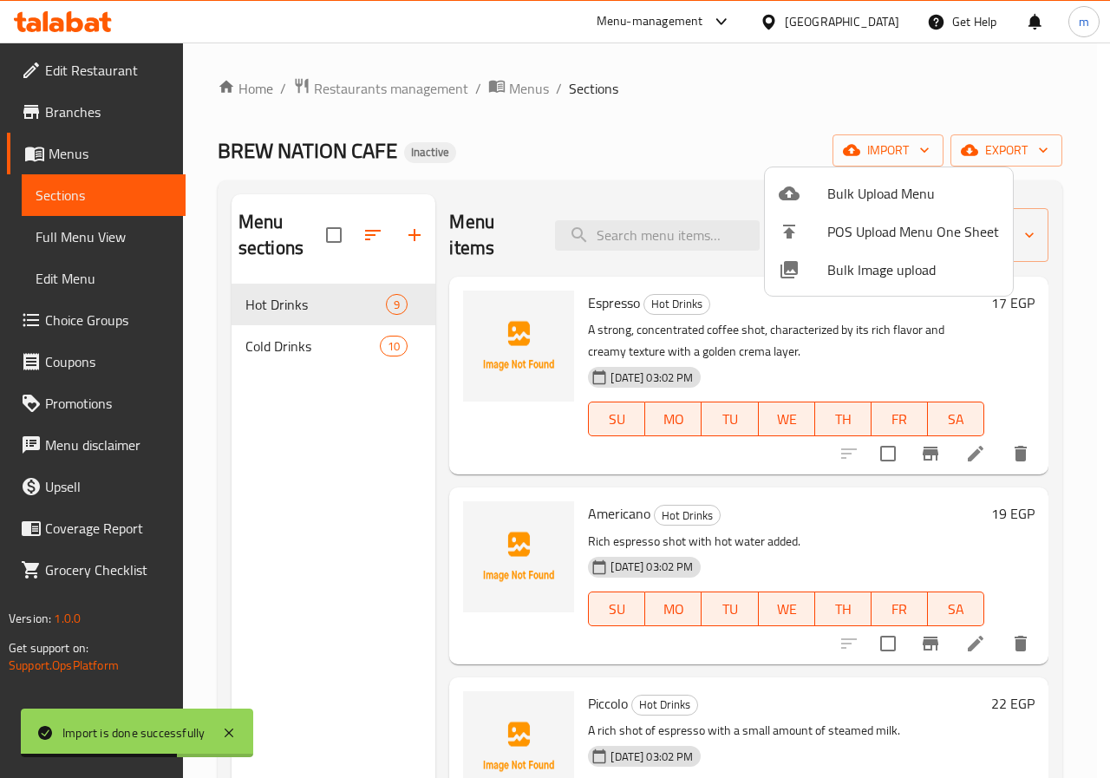
click at [635, 155] on div at bounding box center [555, 389] width 1110 height 778
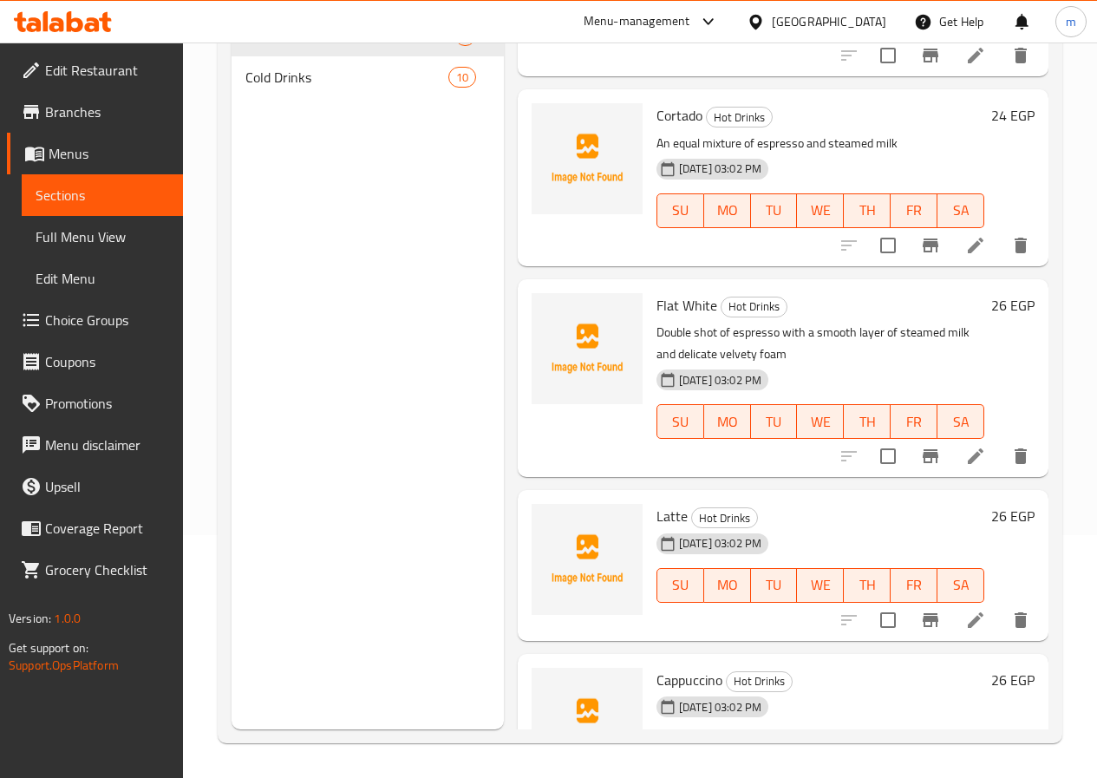
scroll to position [503, 0]
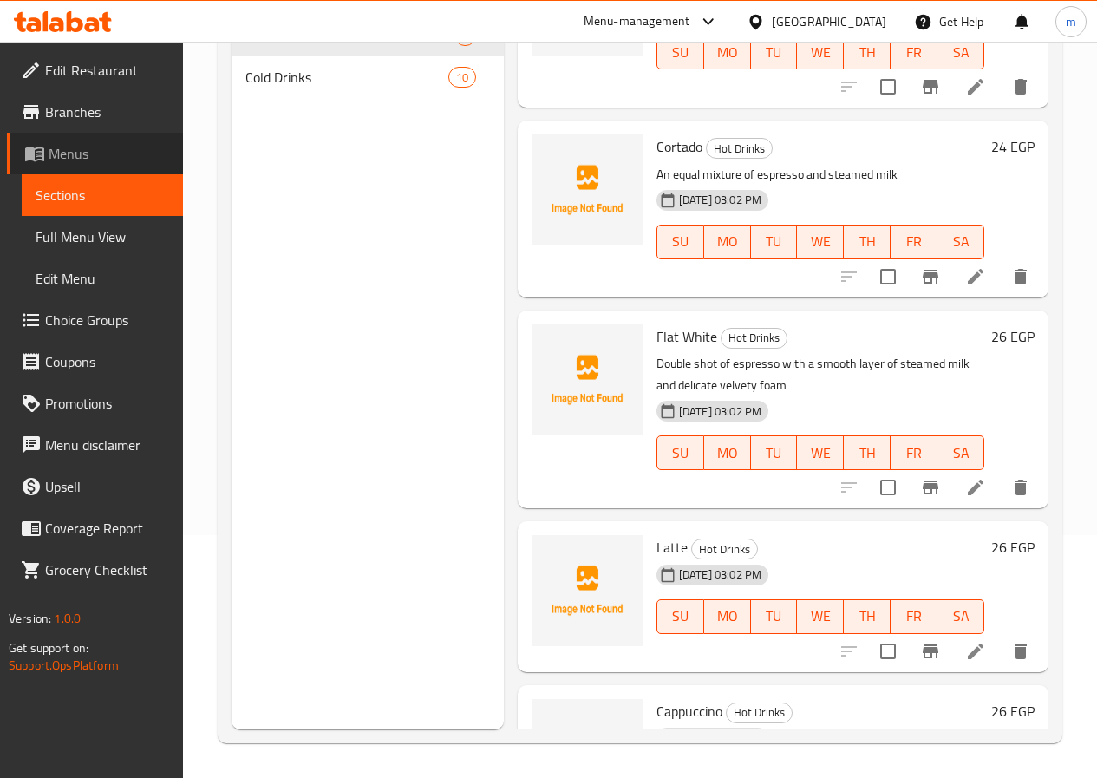
click at [68, 149] on span "Menus" at bounding box center [109, 153] width 120 height 21
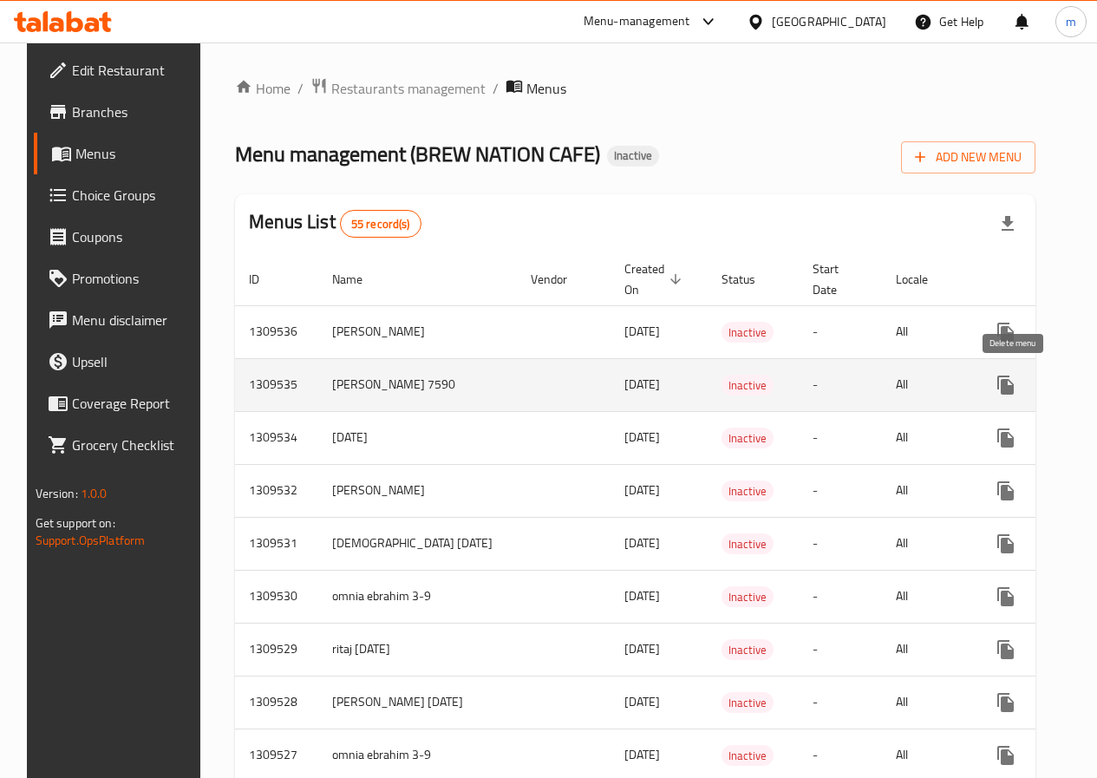
click at [1078, 394] on icon "enhanced table" at bounding box center [1088, 384] width 21 height 21
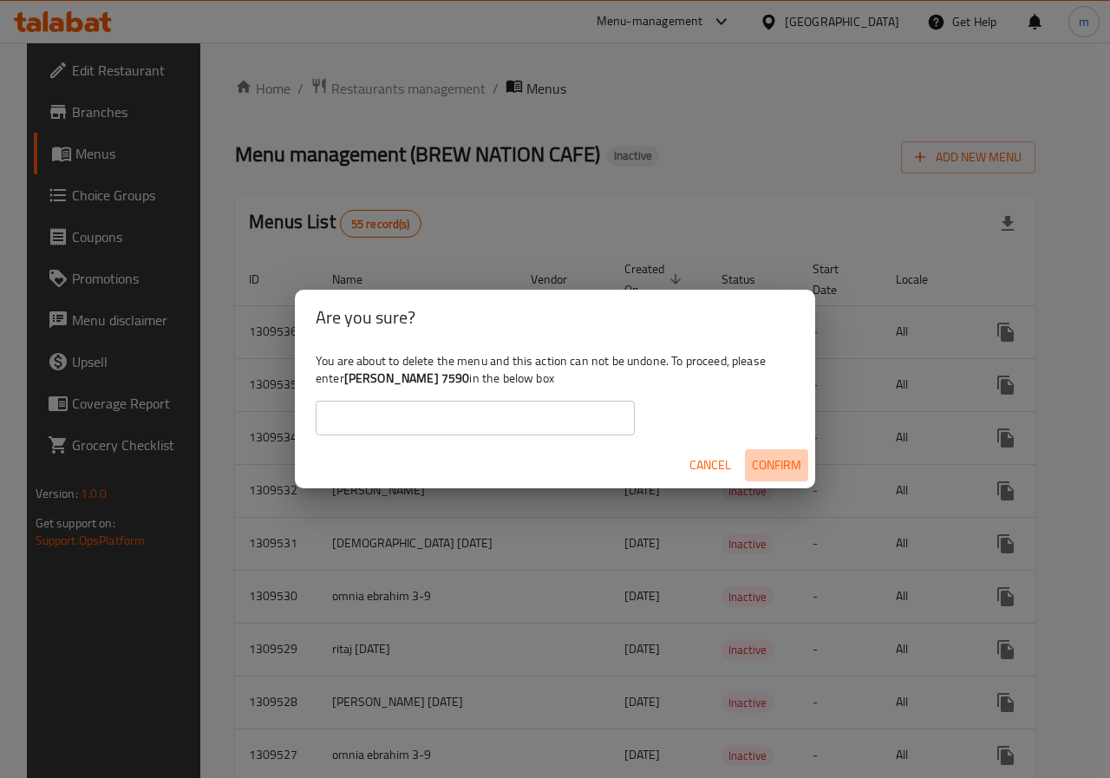
click at [770, 469] on span "Confirm" at bounding box center [776, 465] width 49 height 22
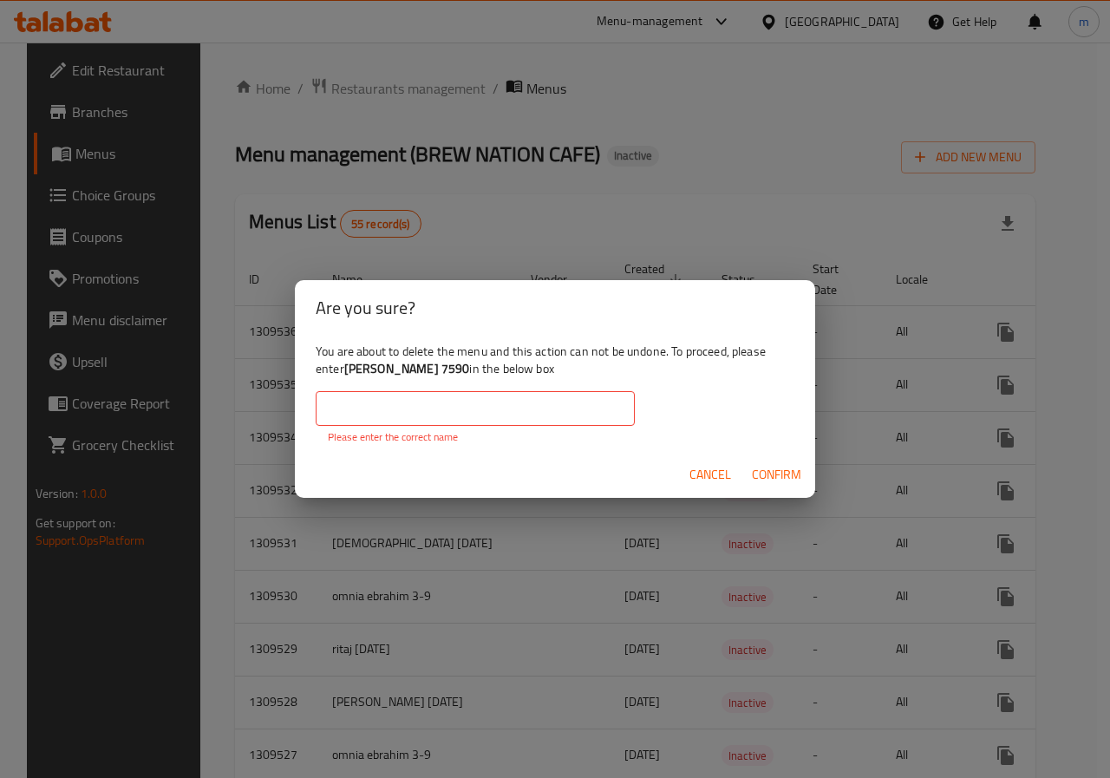
click at [522, 407] on input "text" at bounding box center [475, 408] width 319 height 35
click at [784, 476] on span "Confirm" at bounding box center [776, 475] width 49 height 22
click at [727, 475] on span "Cancel" at bounding box center [710, 475] width 42 height 22
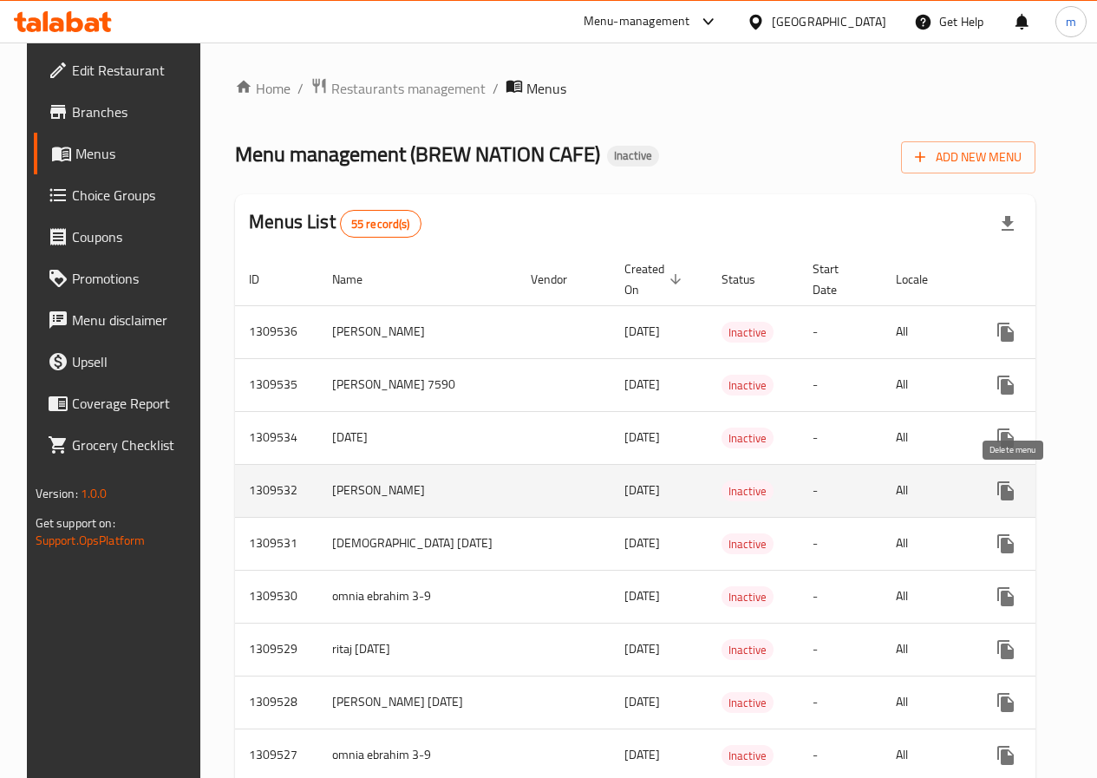
click at [1078, 492] on icon "enhanced table" at bounding box center [1088, 490] width 21 height 21
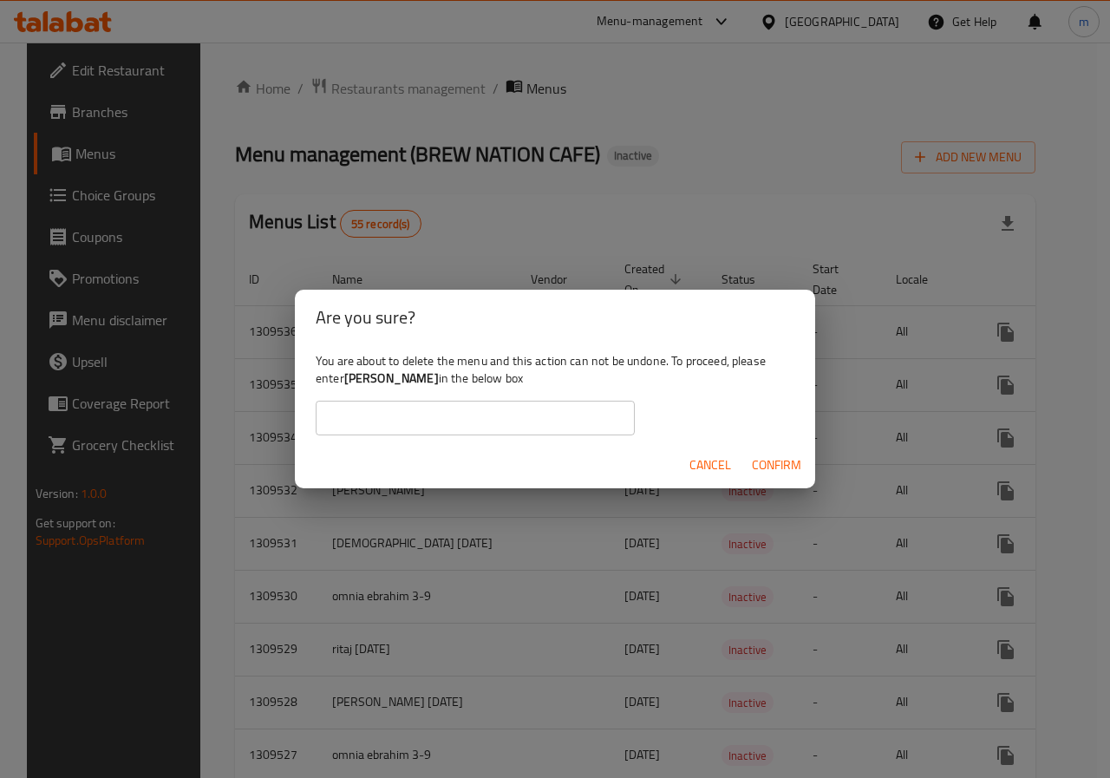
click at [524, 421] on input "text" at bounding box center [475, 417] width 319 height 35
click at [771, 459] on span "Confirm" at bounding box center [776, 465] width 49 height 22
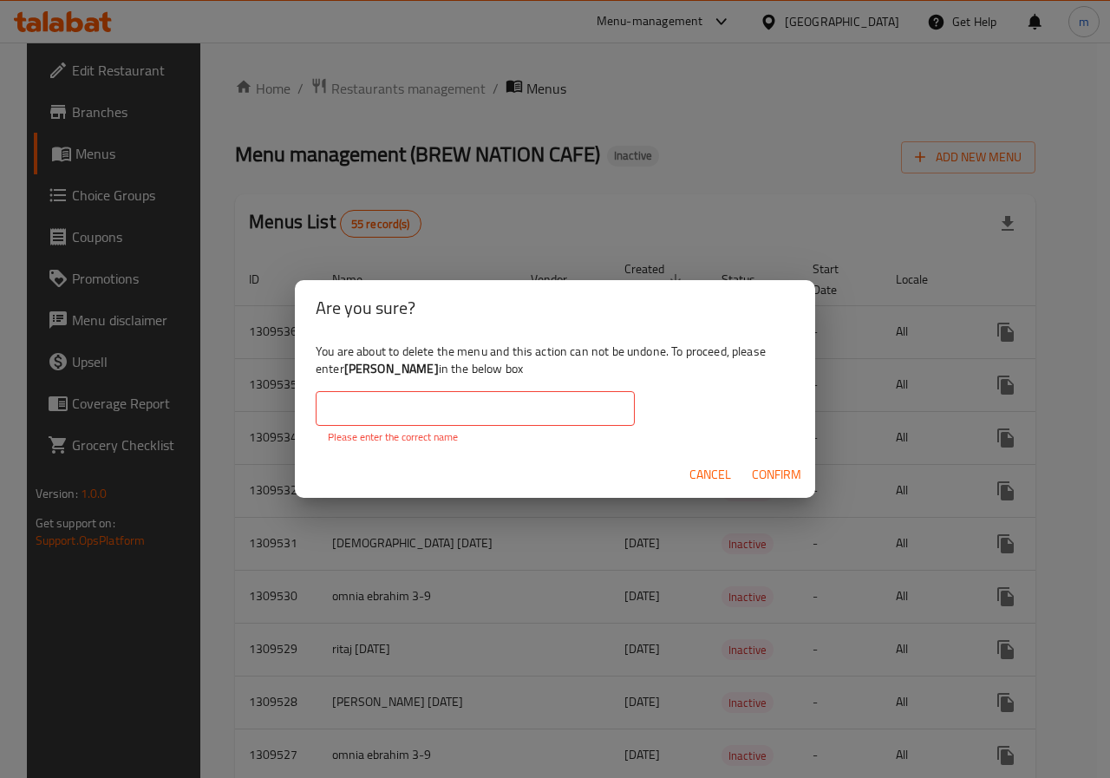
click at [562, 406] on input "text" at bounding box center [475, 408] width 319 height 35
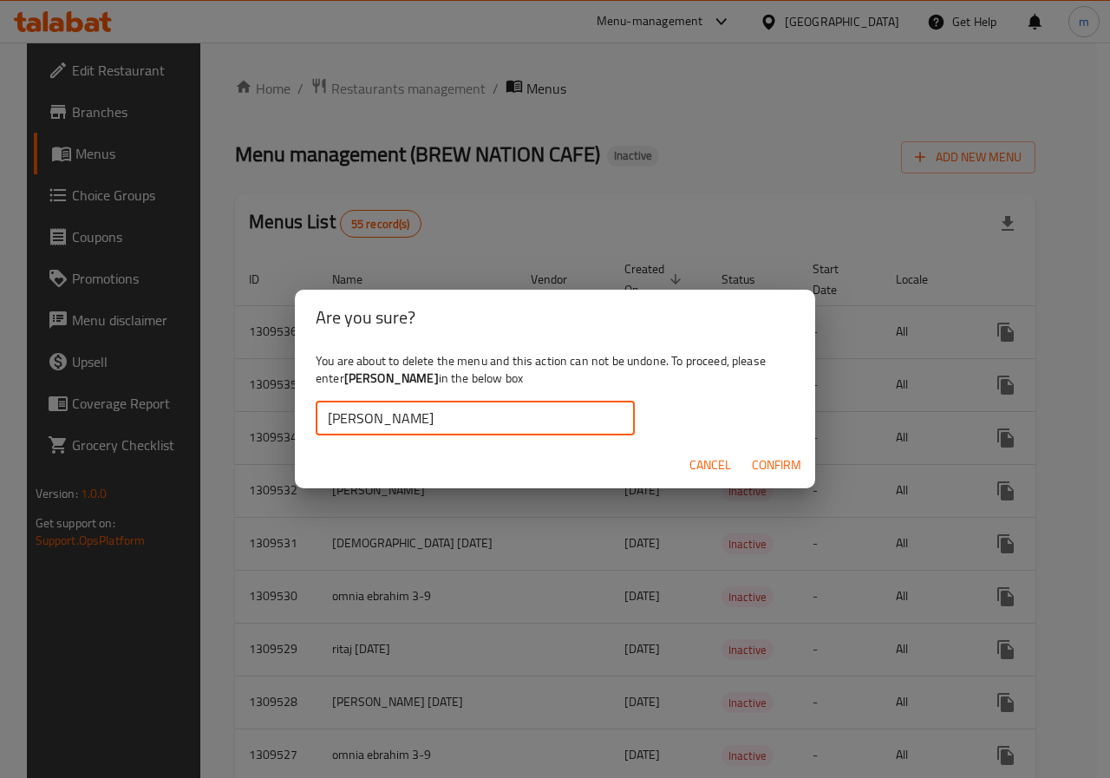
type input "[PERSON_NAME]"
click at [782, 462] on span "Confirm" at bounding box center [776, 465] width 49 height 22
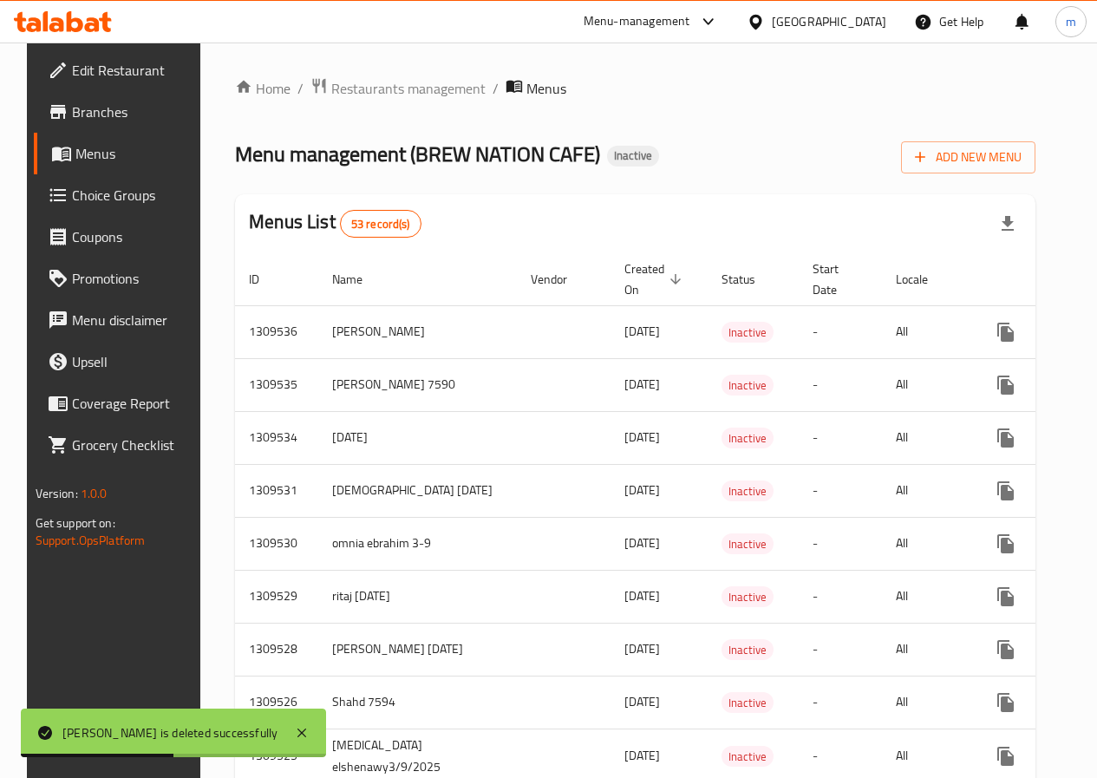
click at [75, 159] on span "Menus" at bounding box center [135, 153] width 120 height 21
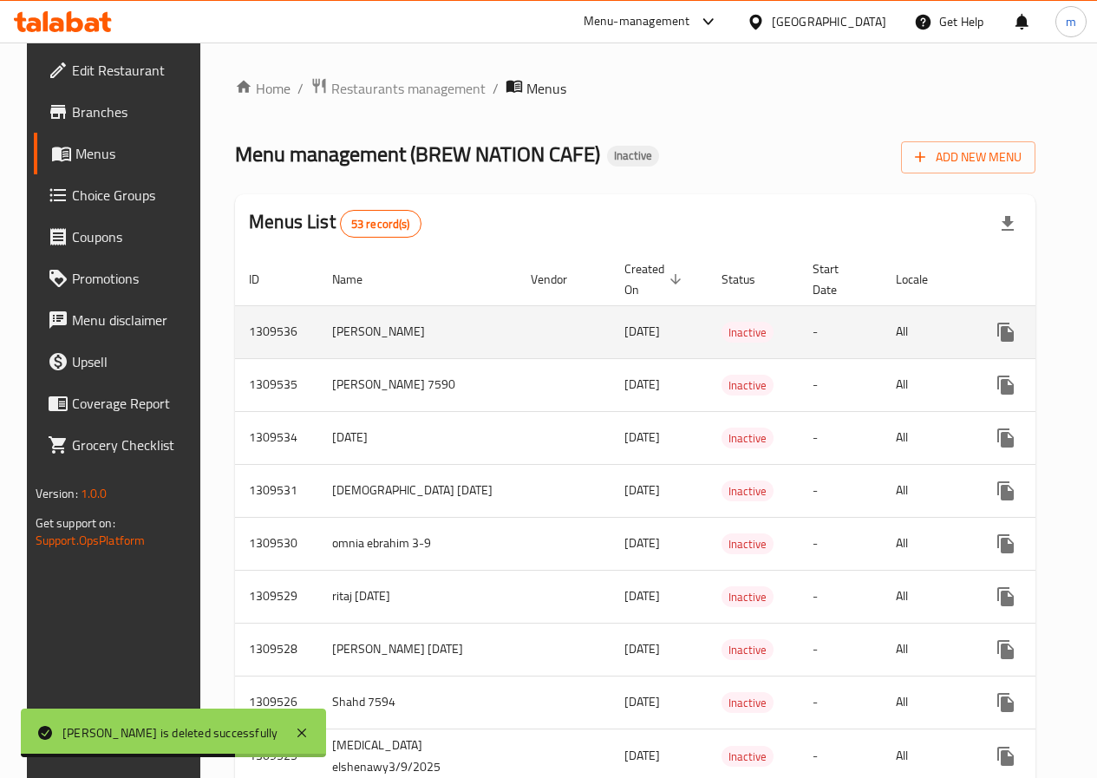
click at [711, 324] on td "Inactive" at bounding box center [752, 331] width 91 height 53
click at [798, 324] on td "-" at bounding box center [839, 331] width 83 height 53
click at [721, 330] on span "Inactive" at bounding box center [747, 332] width 52 height 20
click at [624, 332] on span "[DATE]" at bounding box center [642, 331] width 36 height 23
click at [721, 329] on span "Inactive" at bounding box center [747, 332] width 52 height 20
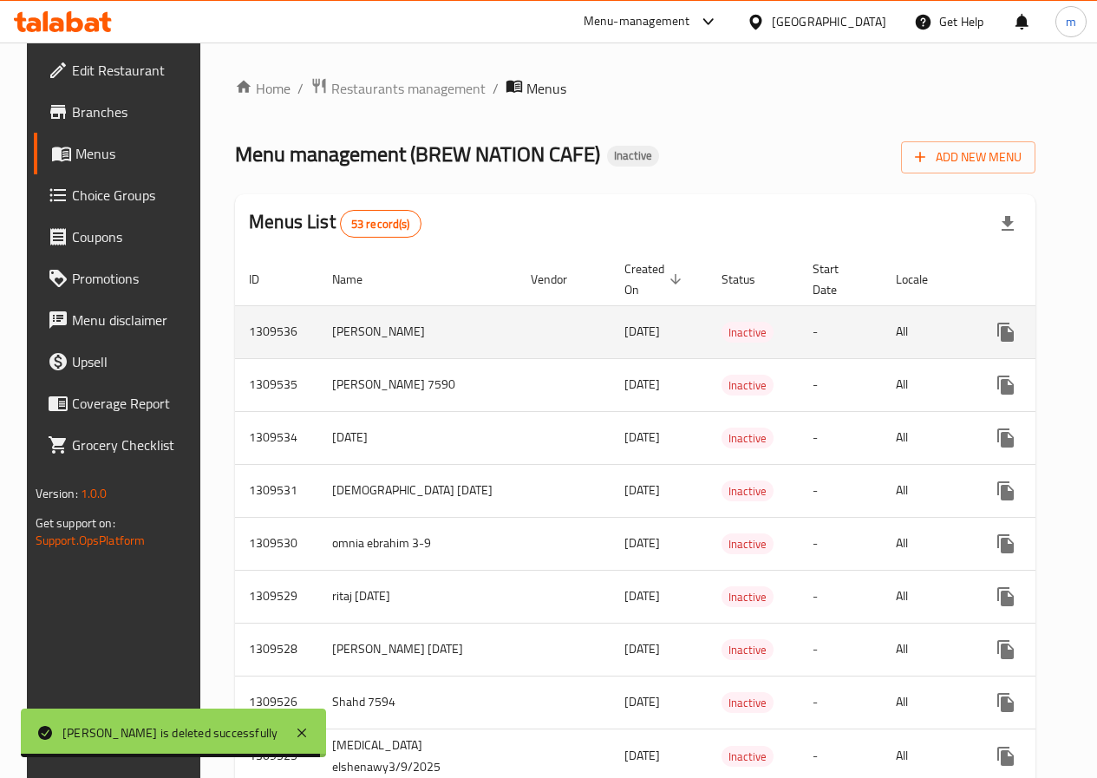
click at [712, 329] on td "Inactive" at bounding box center [752, 331] width 91 height 53
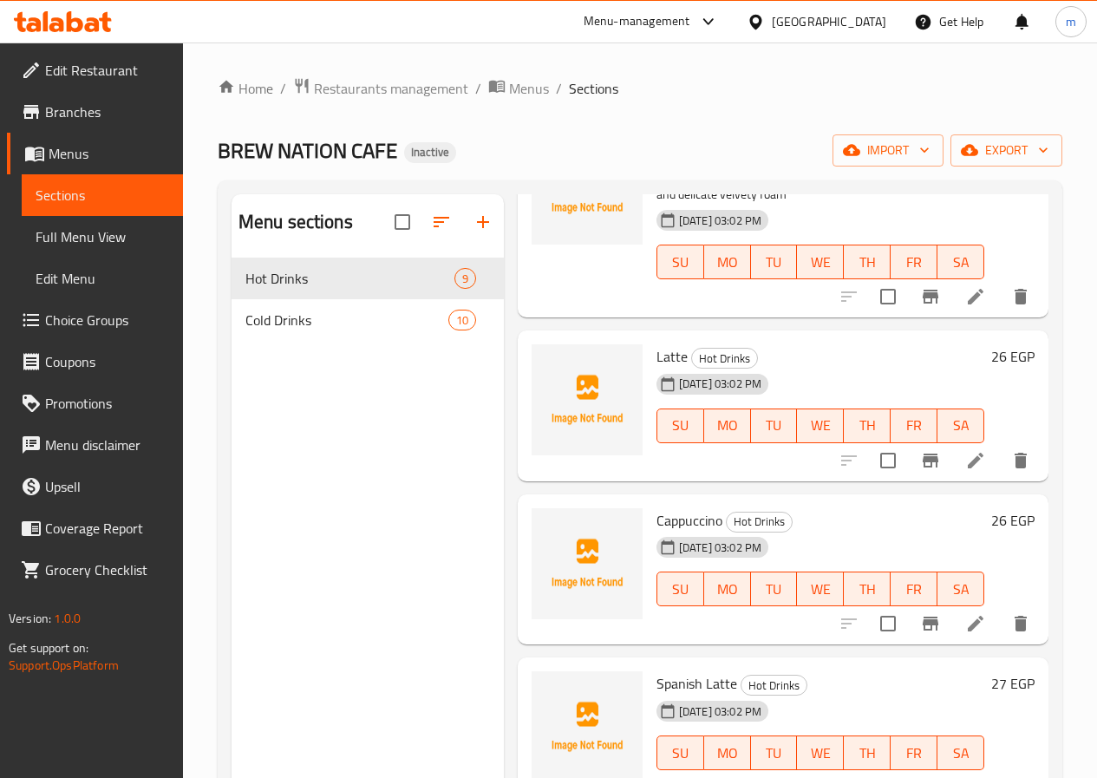
scroll to position [243, 0]
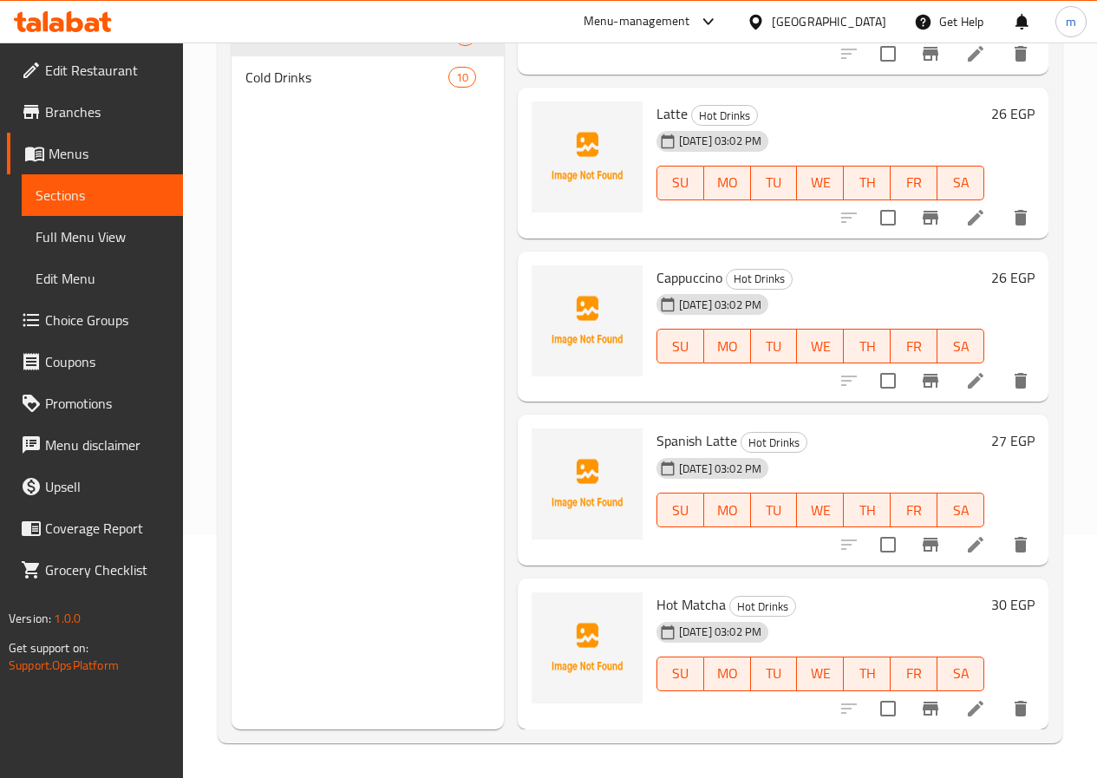
click at [96, 157] on span "Menus" at bounding box center [109, 153] width 120 height 21
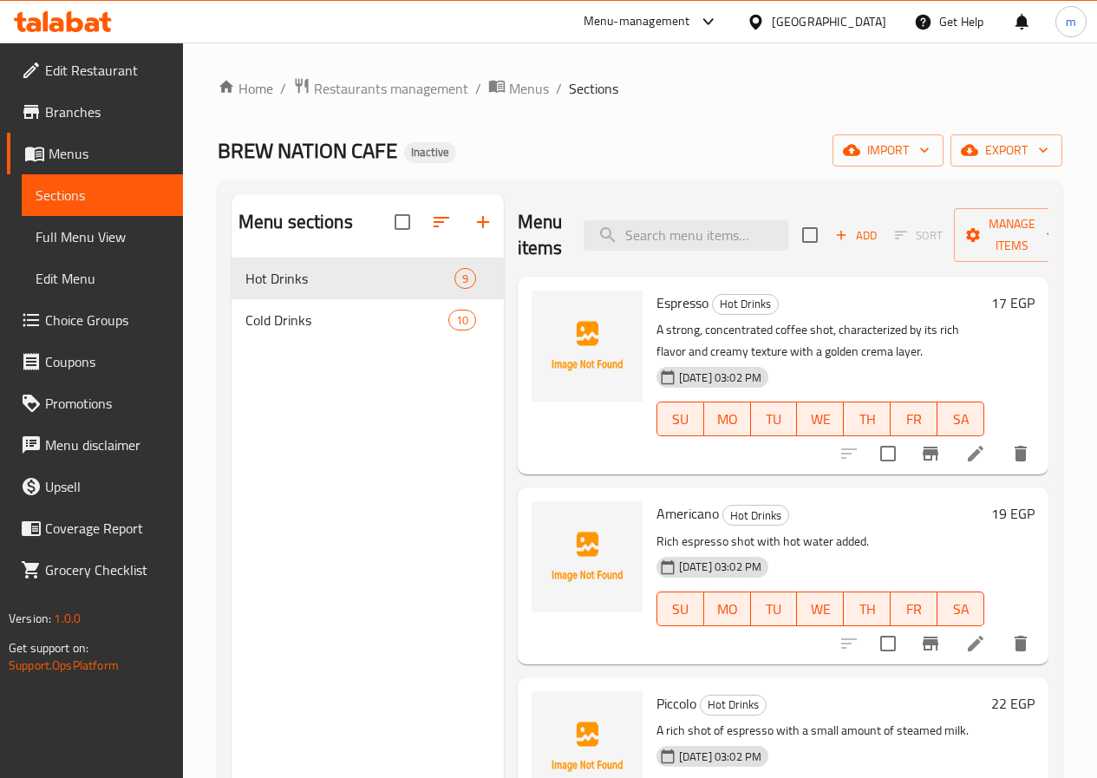
click at [108, 238] on span "Full Menu View" at bounding box center [102, 236] width 133 height 21
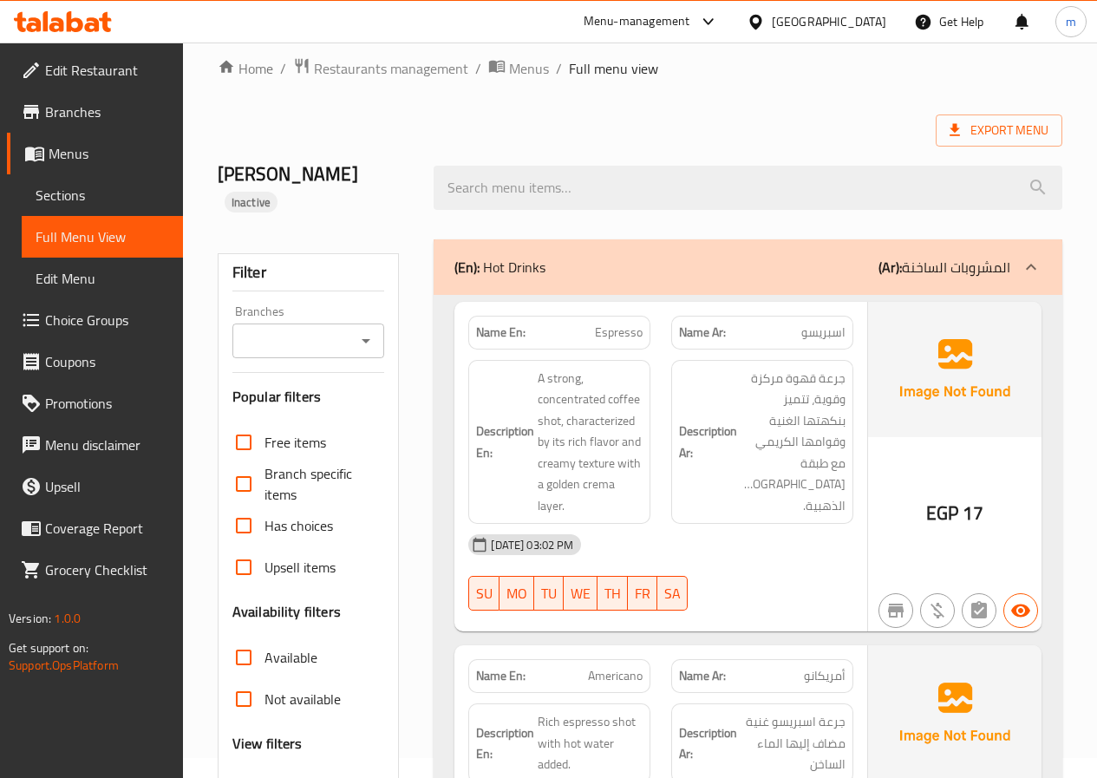
scroll to position [87, 0]
